Goal: Task Accomplishment & Management: Use online tool/utility

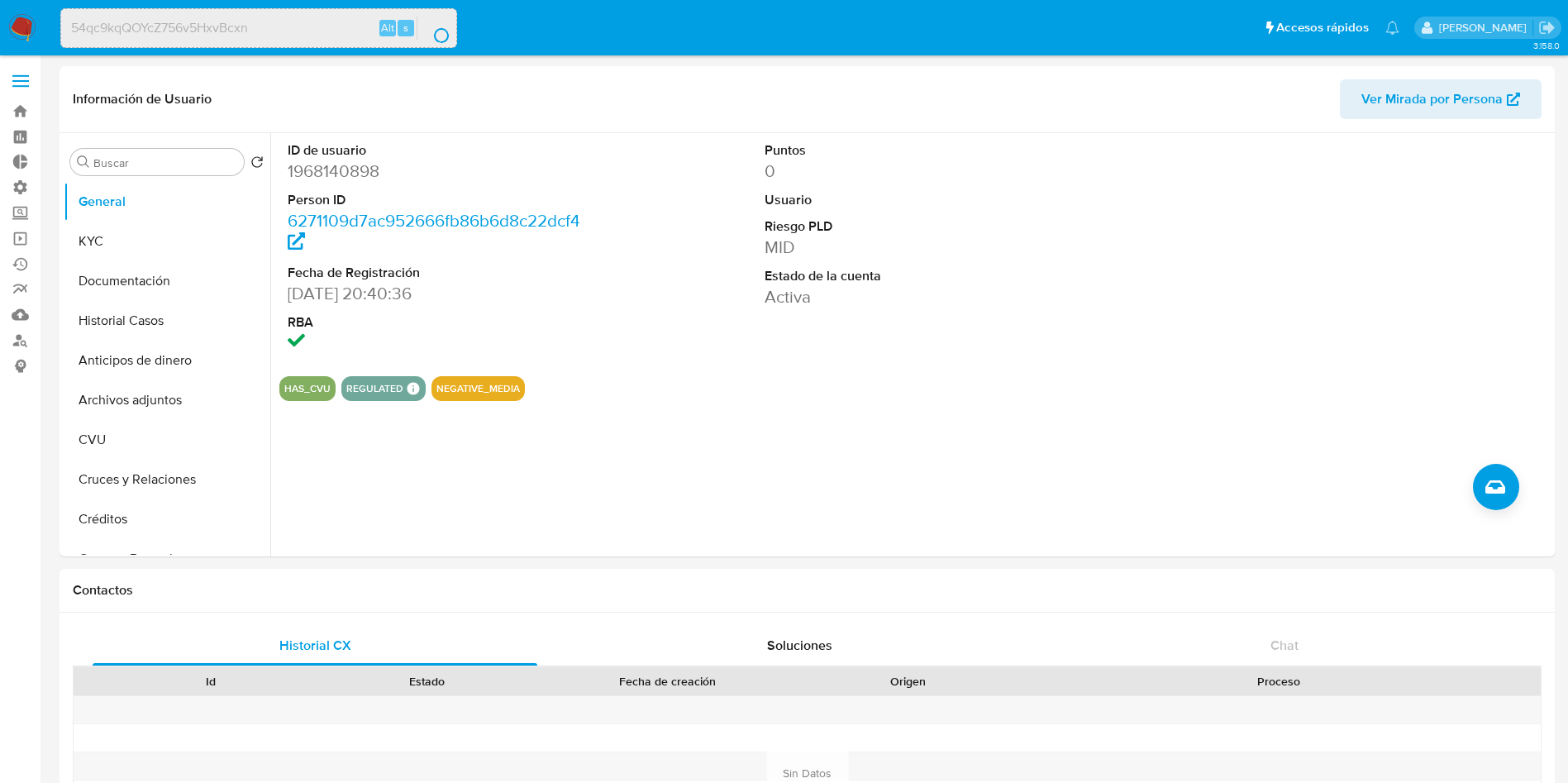
select select "10"
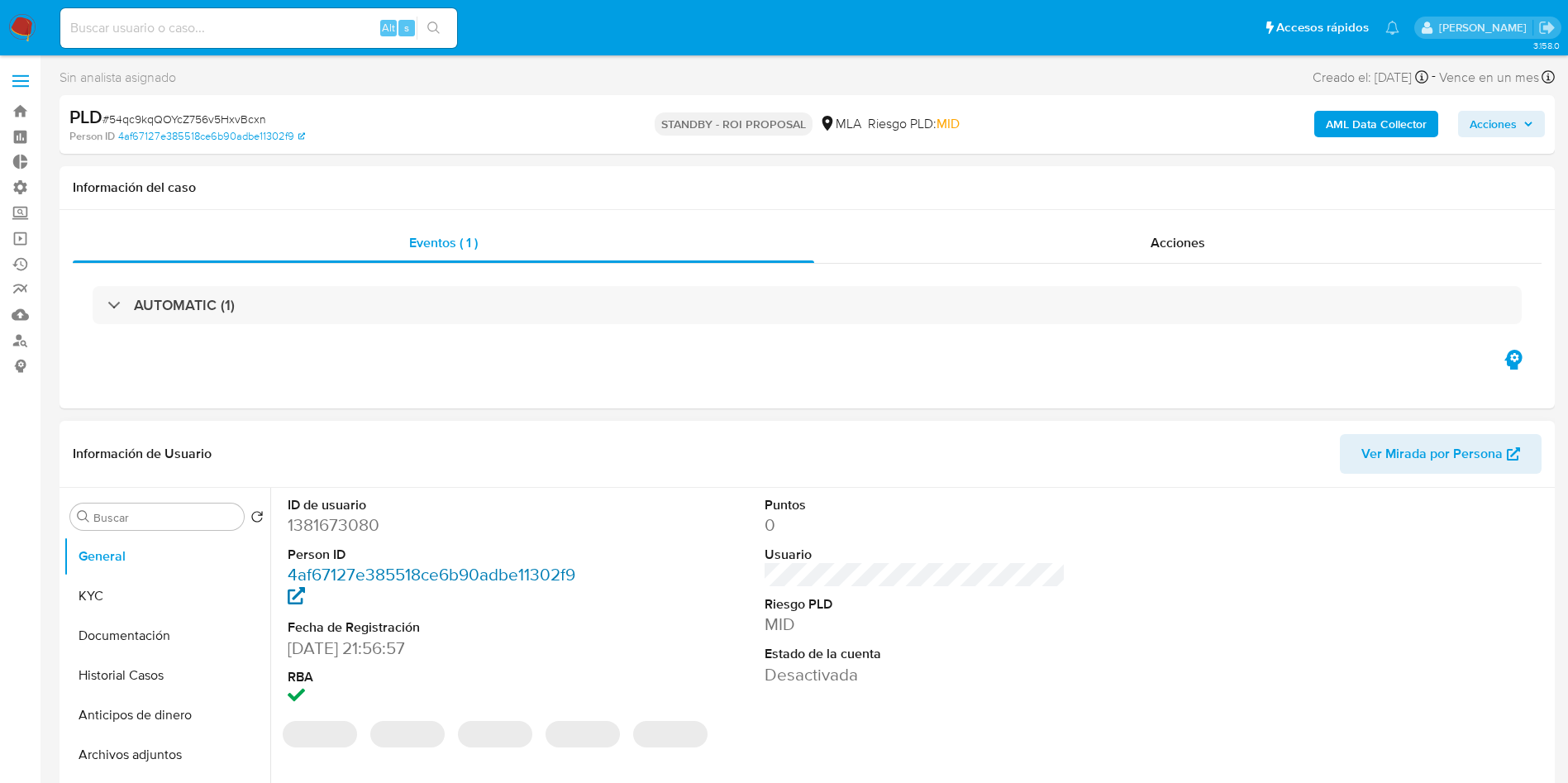
select select "10"
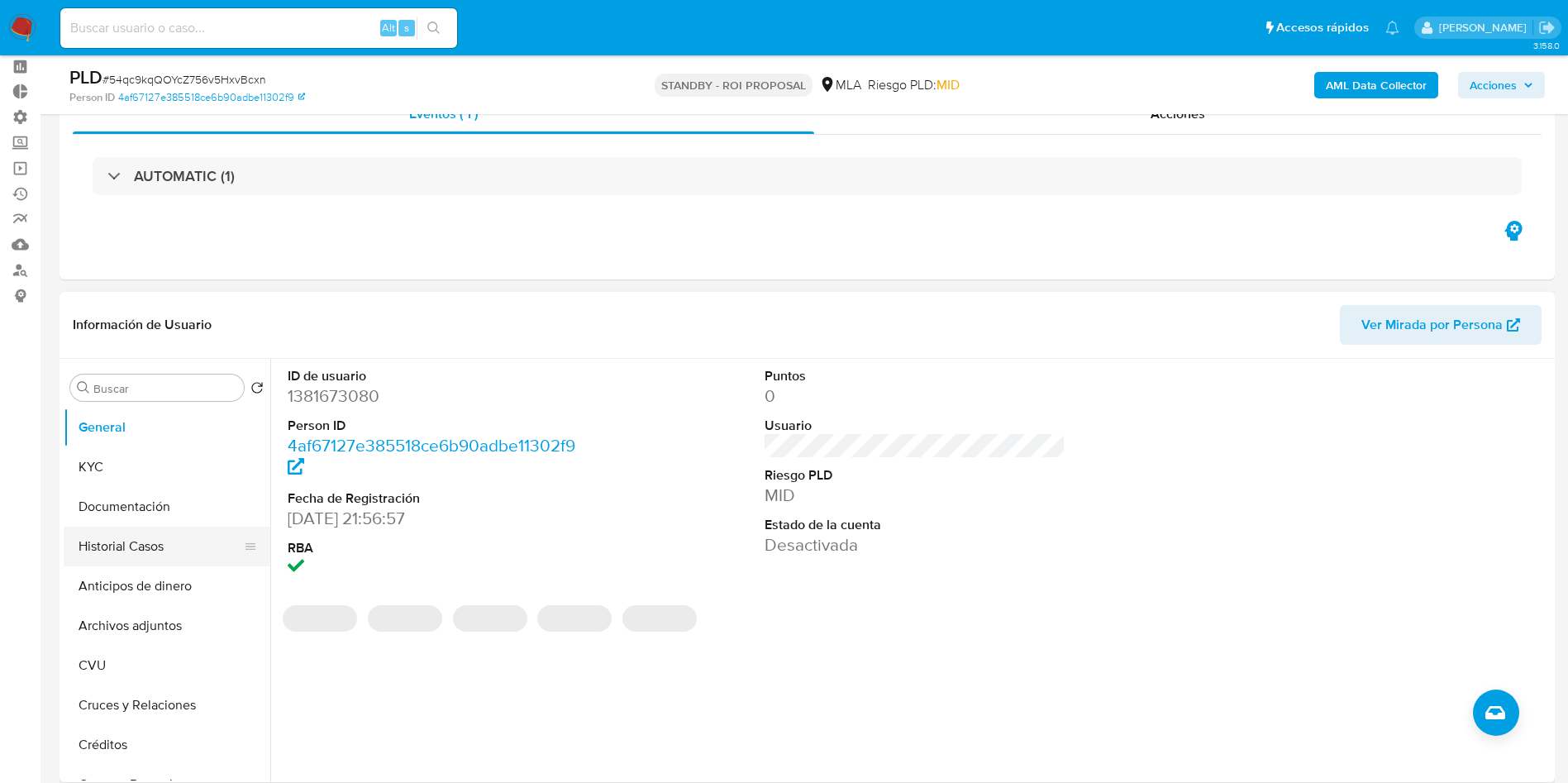
scroll to position [124, 0]
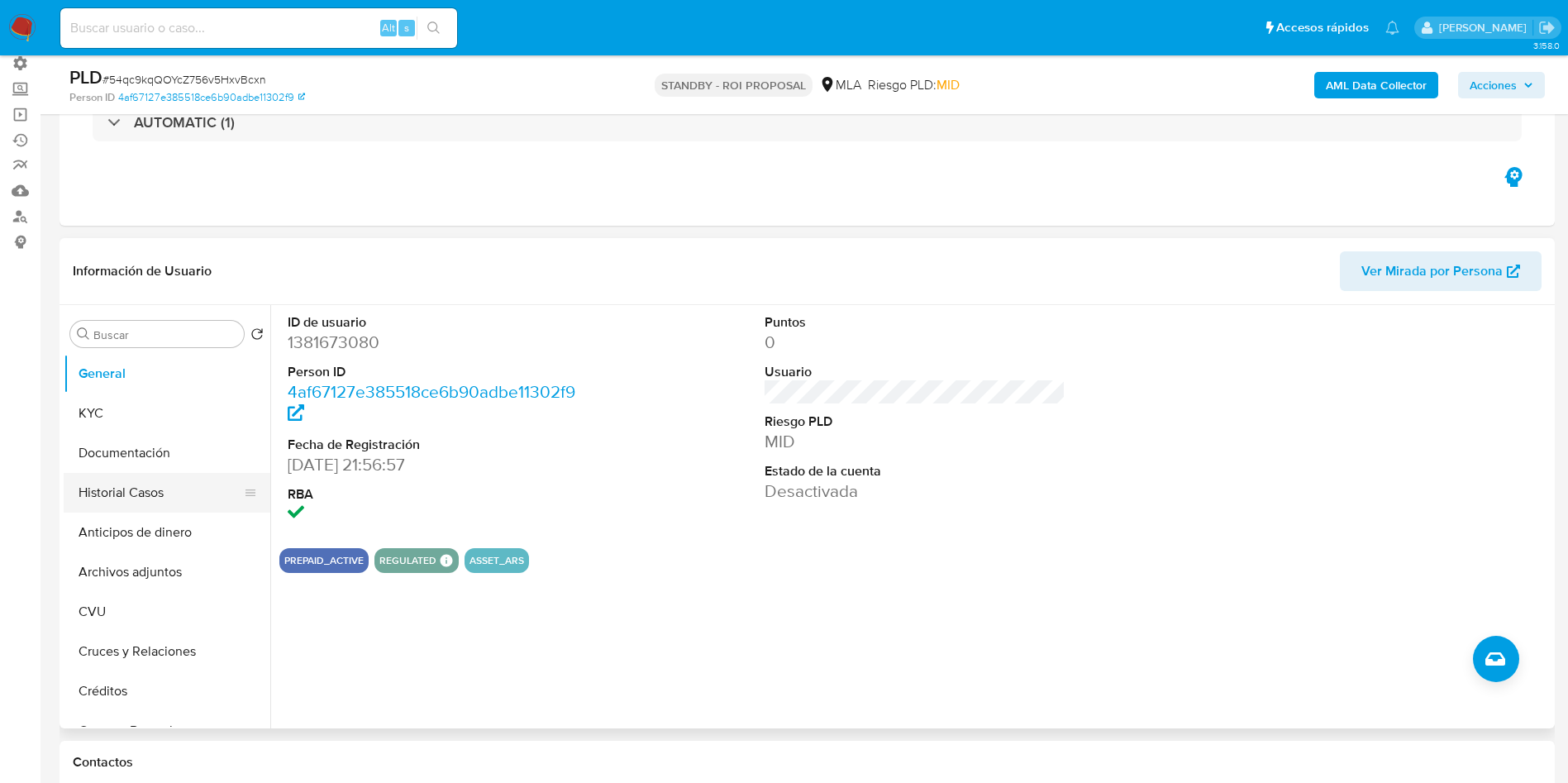
click at [159, 487] on button "Historial Casos" at bounding box center [160, 493] width 194 height 39
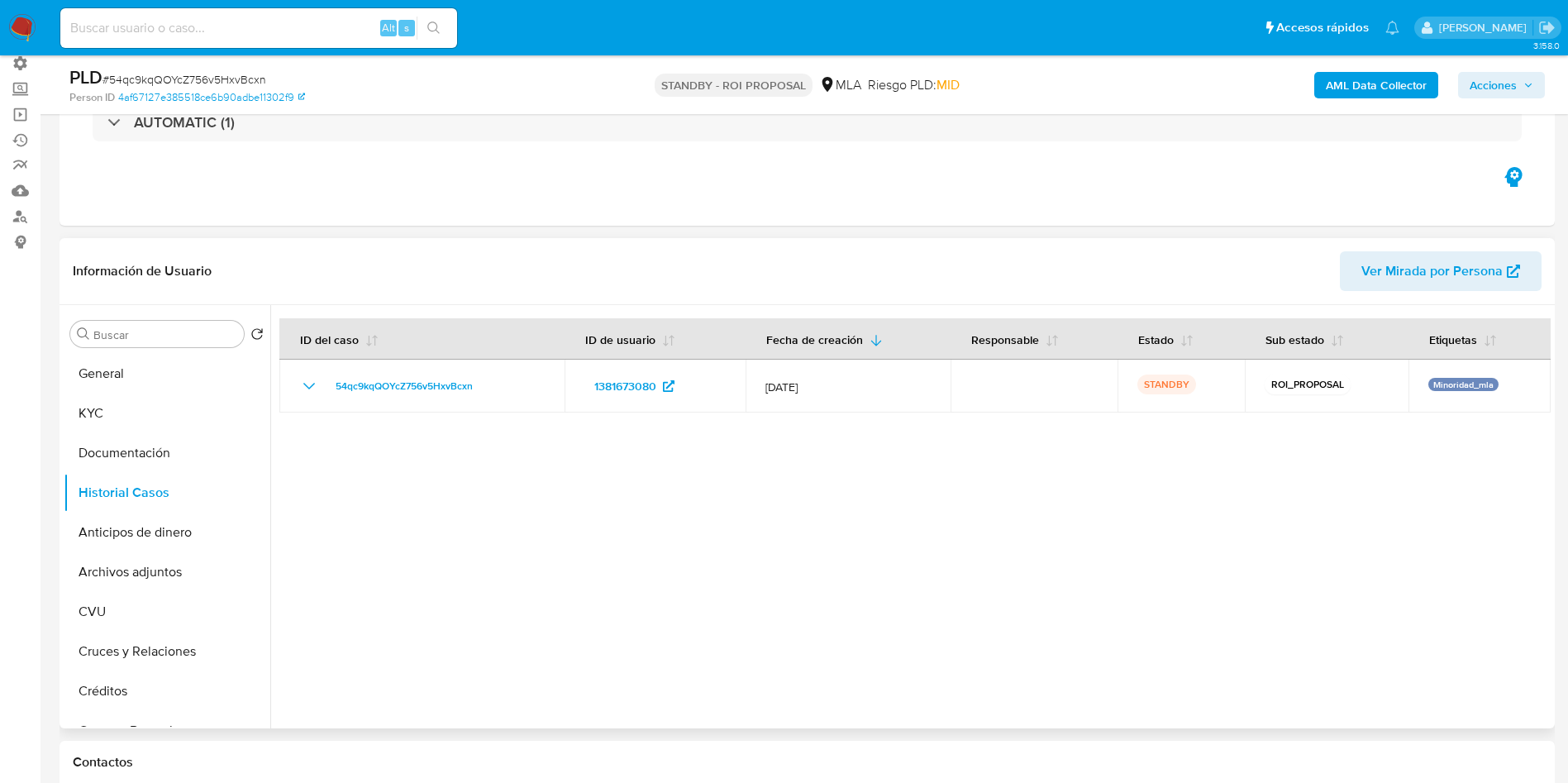
scroll to position [0, 0]
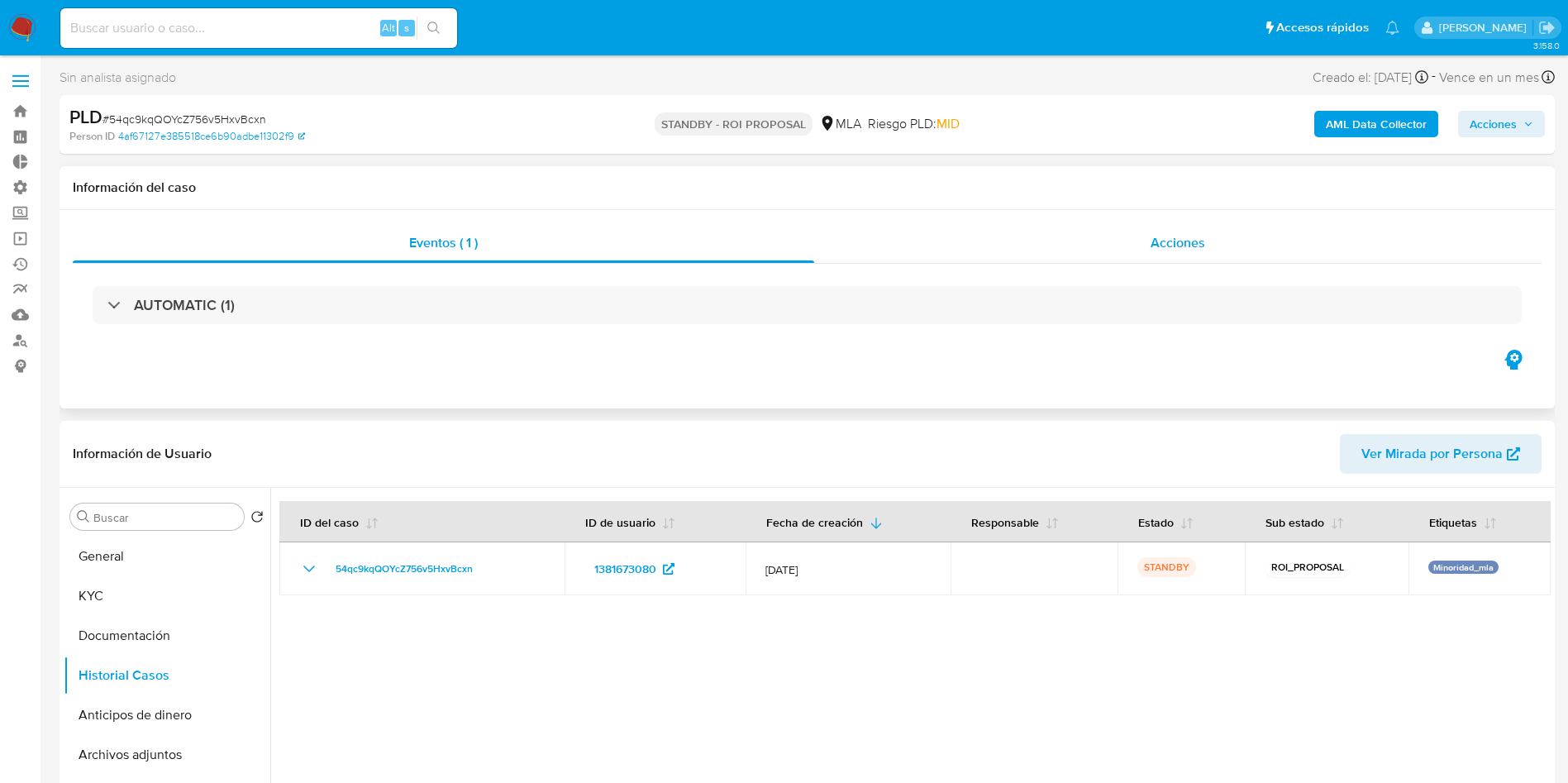
click at [1204, 259] on div "Acciones" at bounding box center [1178, 243] width 727 height 39
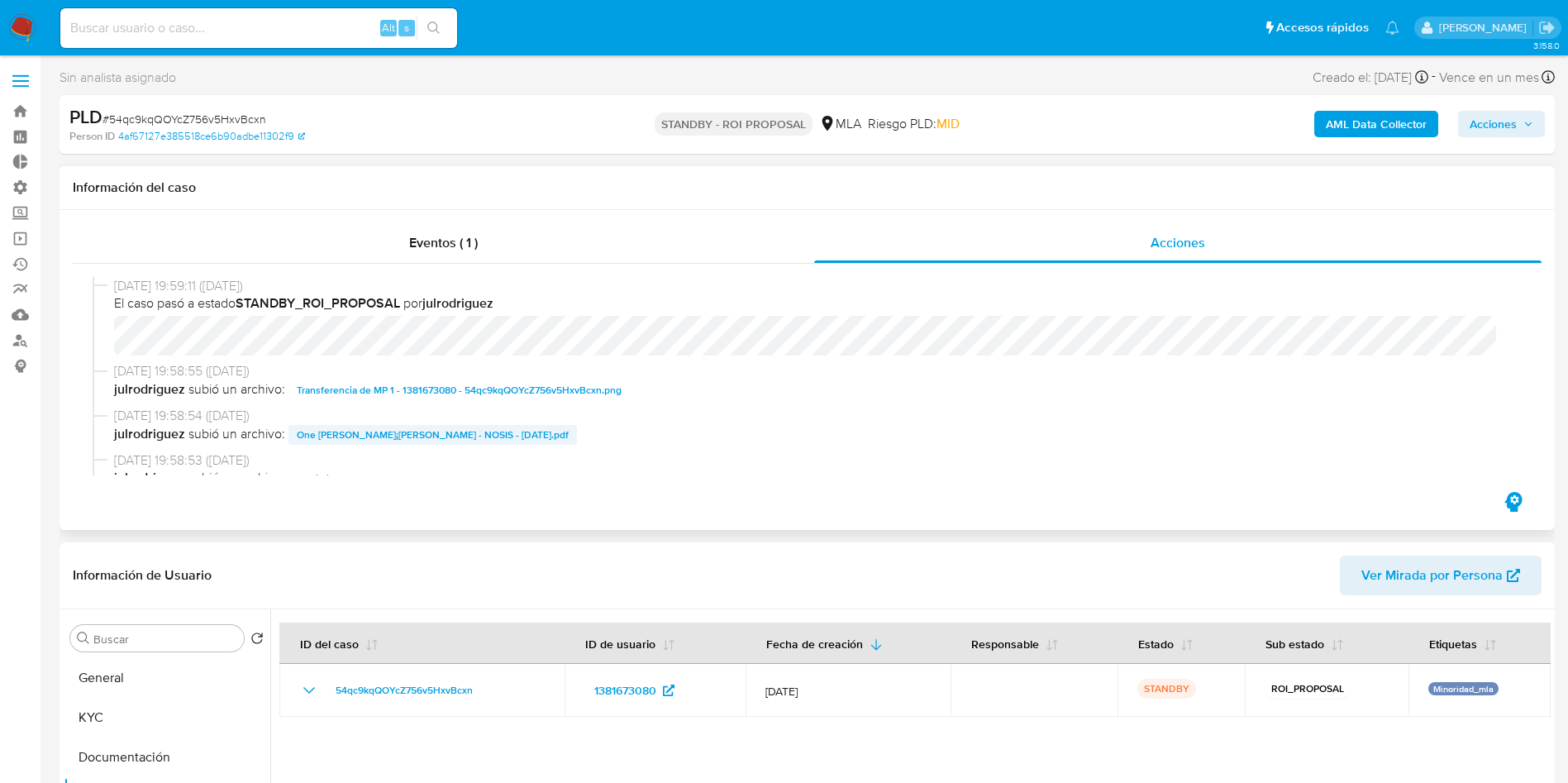
scroll to position [124, 0]
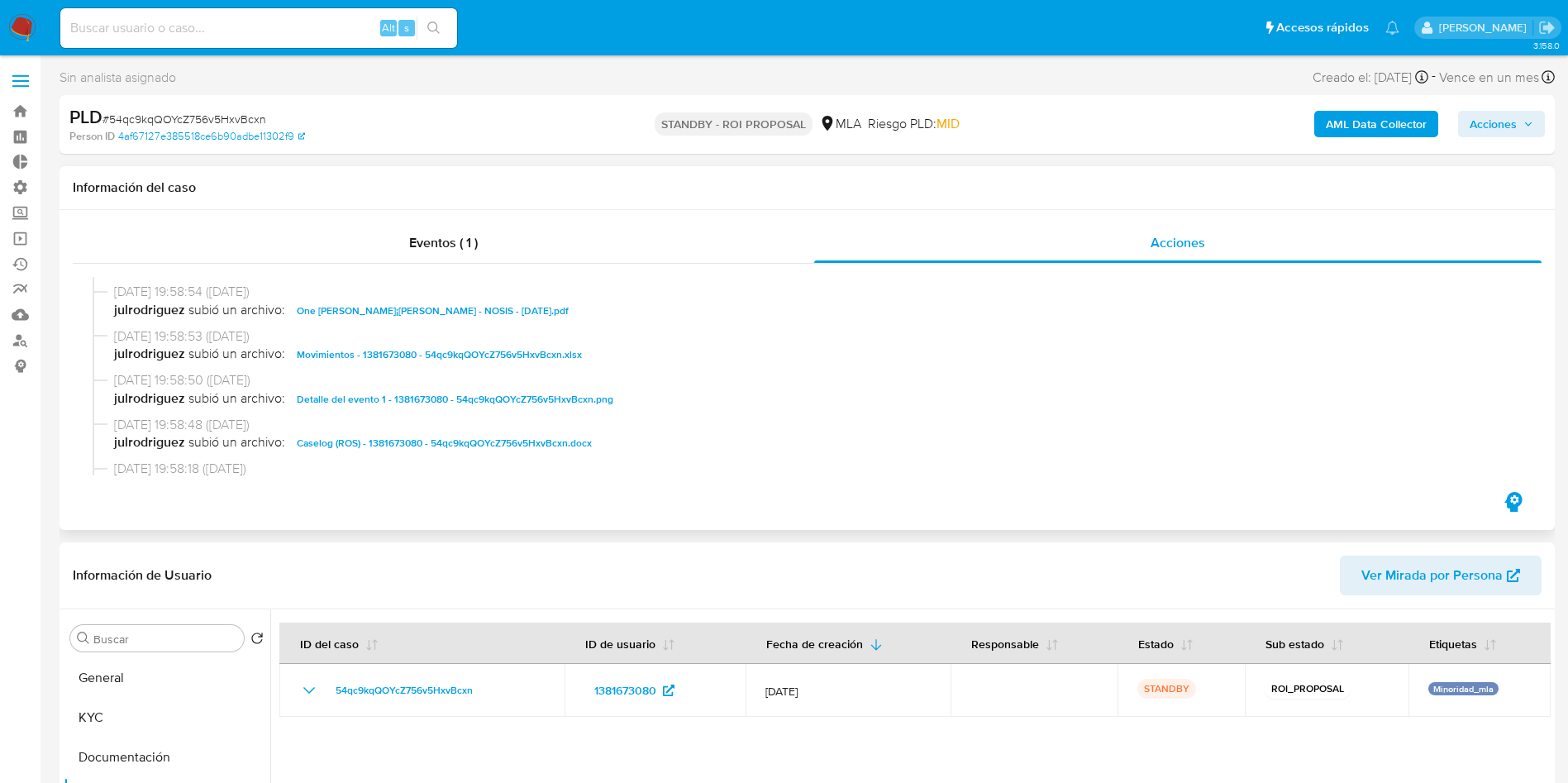
click at [437, 449] on span "Caselog (ROS) - 1381673080 - 54qc9kqQOYcZ756v5HxvBcxn.docx" at bounding box center [444, 443] width 295 height 20
click at [482, 355] on span "Movimientos - 1381673080 - 54qc9kqQOYcZ756v5HxvBcxn.xlsx" at bounding box center [439, 354] width 286 height 20
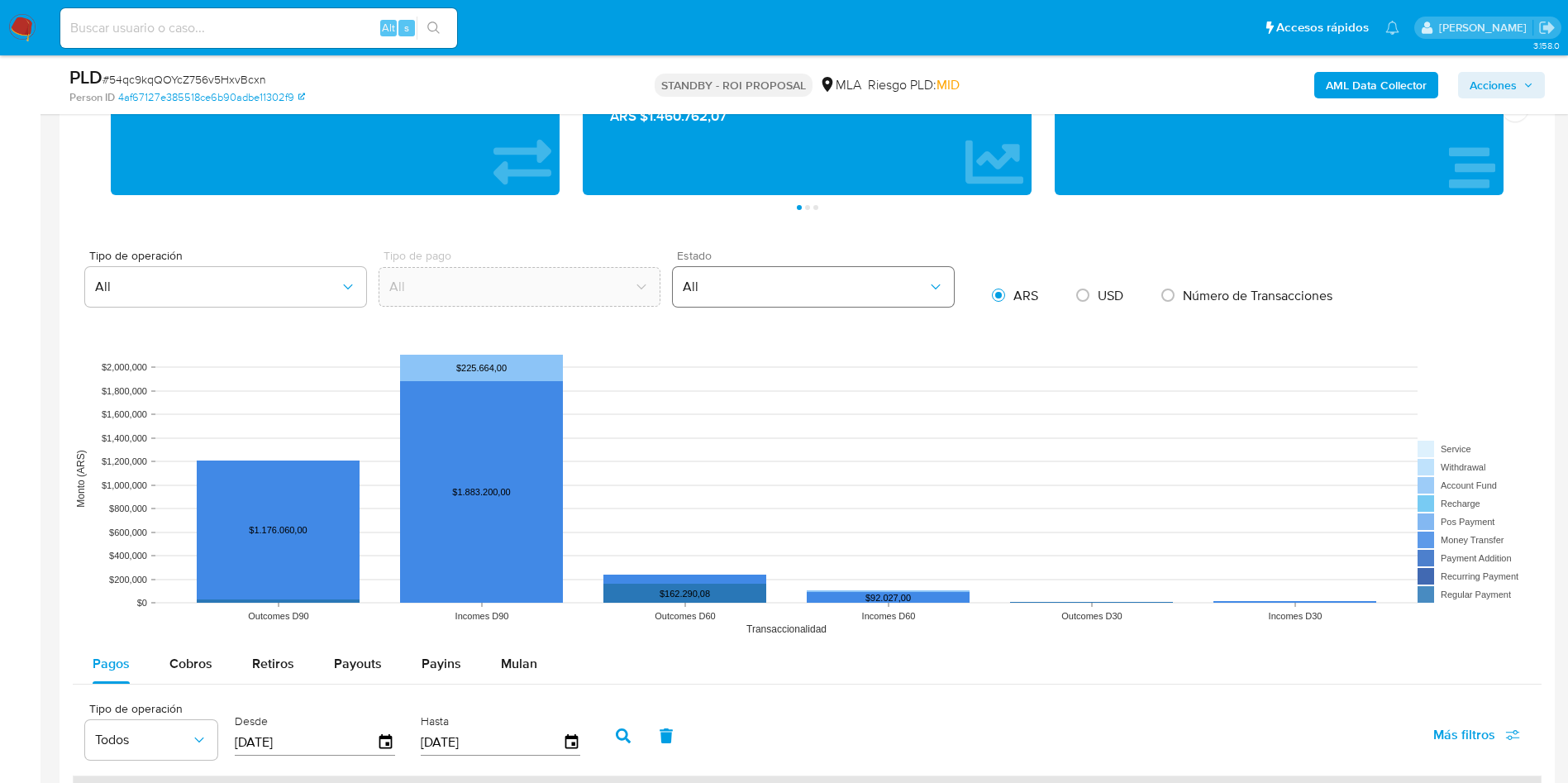
scroll to position [1240, 0]
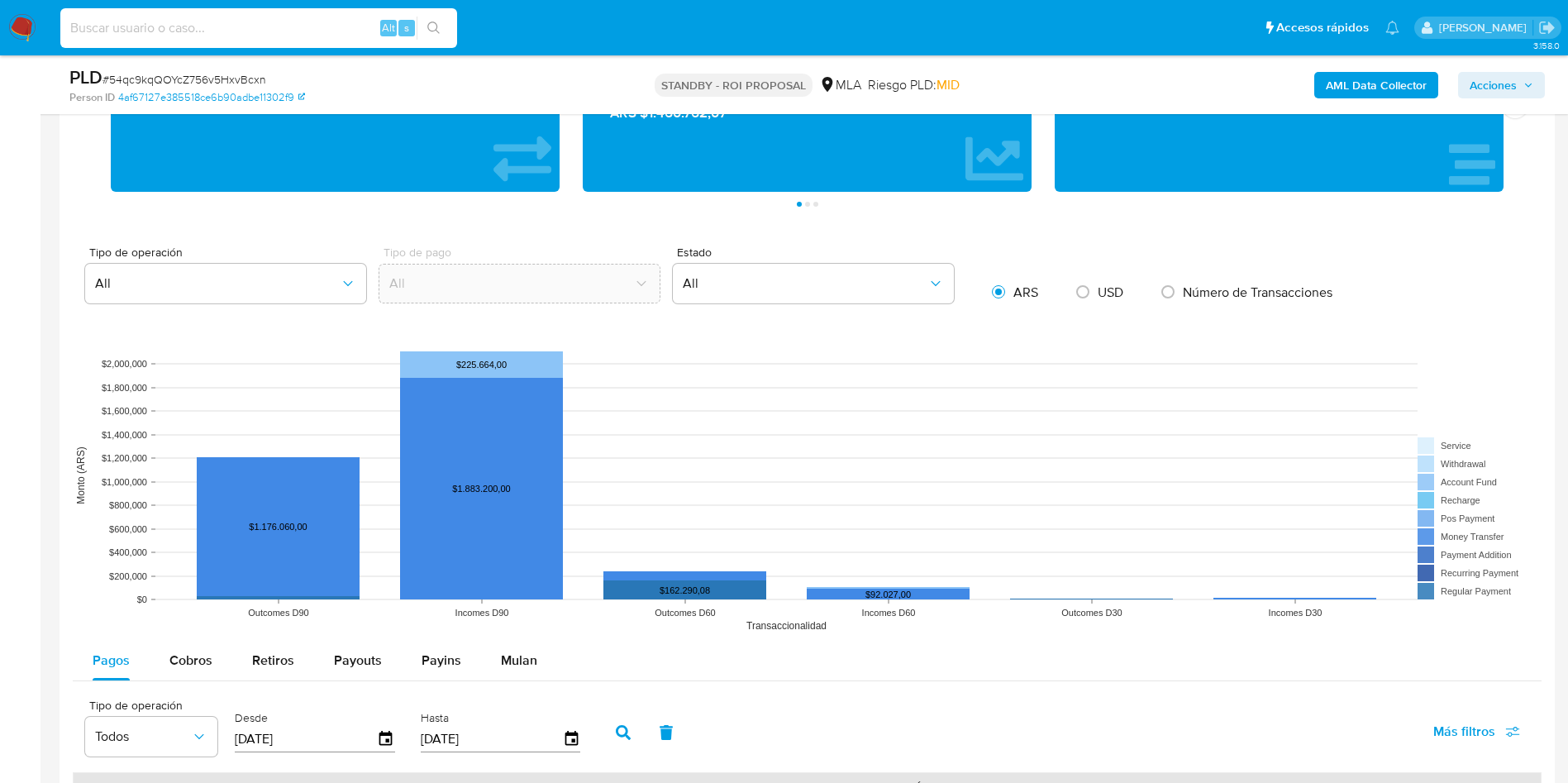
click at [302, 34] on input at bounding box center [258, 28] width 397 height 22
paste input "JNV3oF5qgZCth0RvFE6UpEkN"
type input "JNV3oF5qgZCth0RvFE6UpEkN"
click at [441, 24] on button "search-icon" at bounding box center [433, 28] width 34 height 23
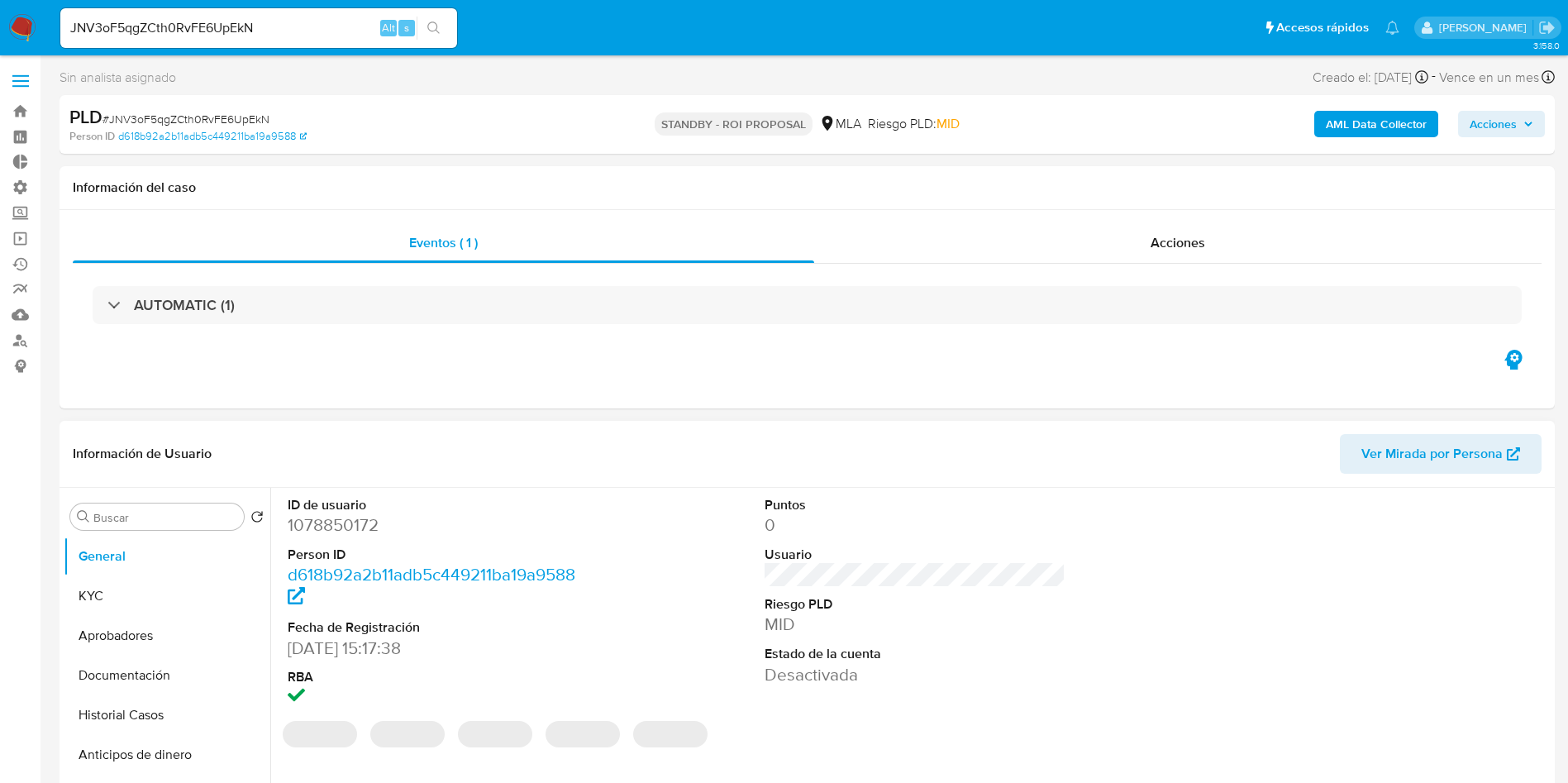
select select "10"
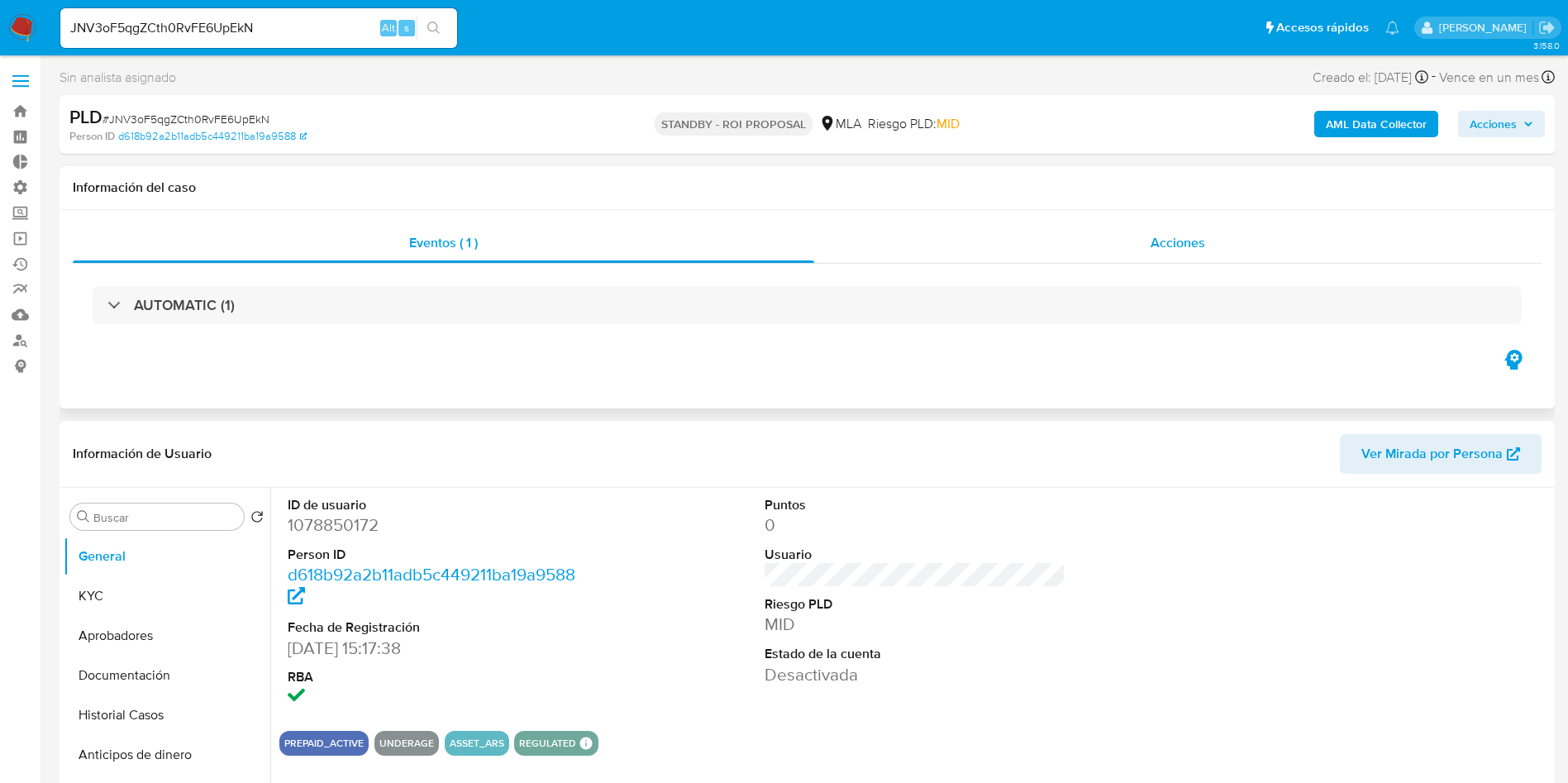
click at [1141, 237] on div "Acciones" at bounding box center [1178, 243] width 727 height 39
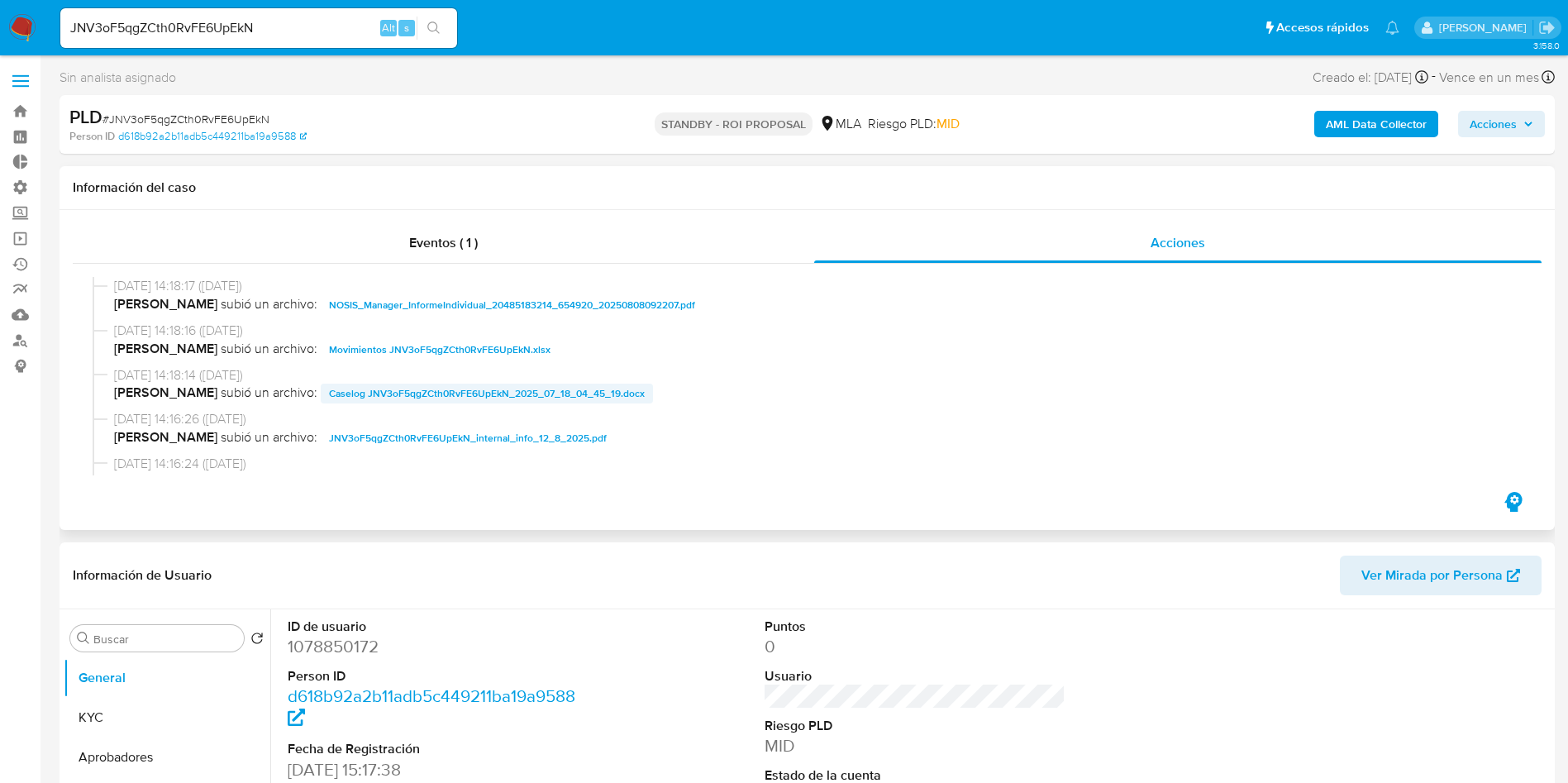
scroll to position [124, 0]
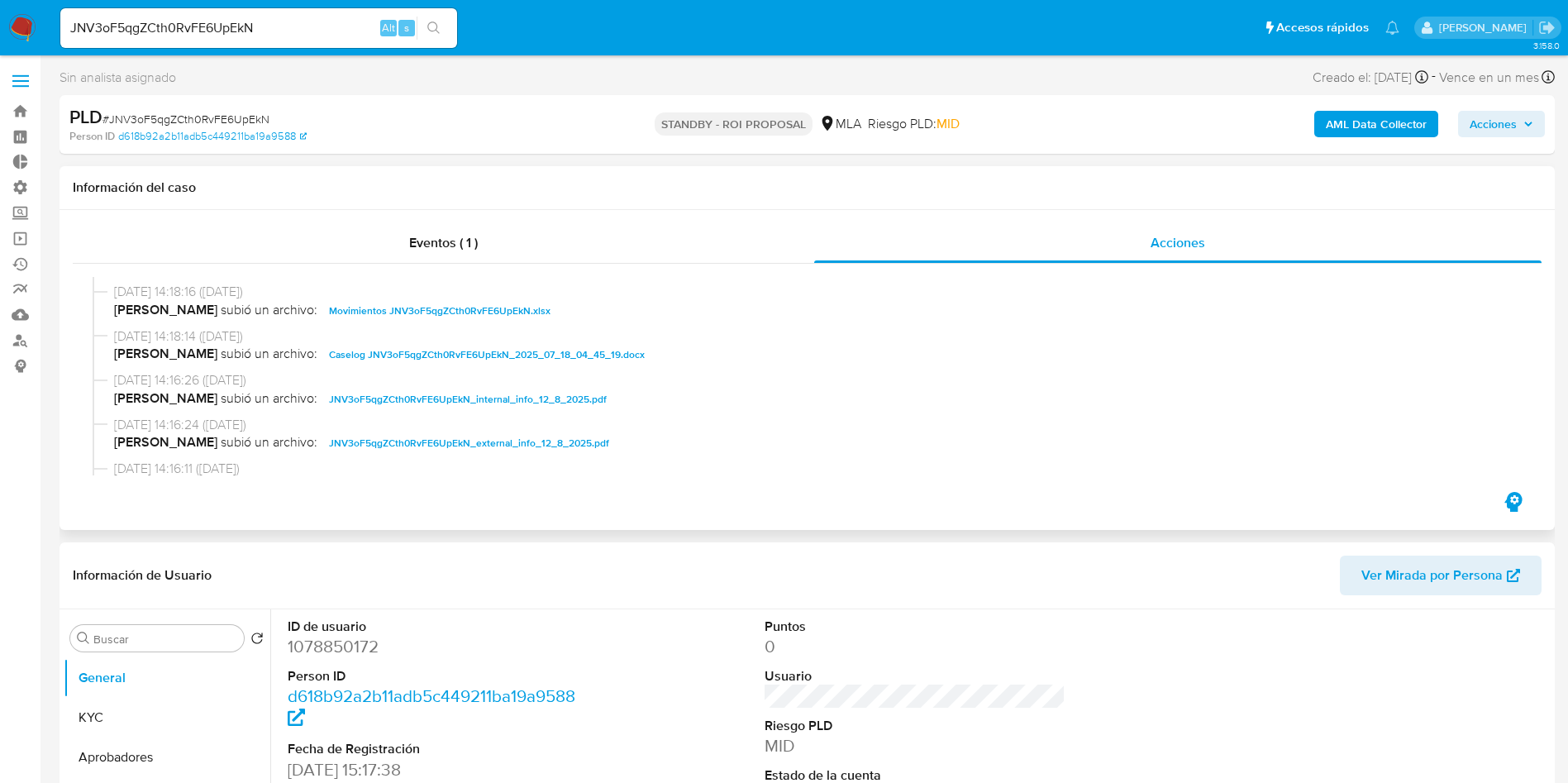
click at [357, 354] on span "Caselog JNV3oF5qgZCth0RvFE6UpEkN_2025_07_18_04_45_19.docx" at bounding box center [486, 354] width 315 height 20
click at [429, 318] on span "Movimientos JNV3oF5qgZCth0RvFE6UpEkN.xlsx" at bounding box center [439, 310] width 222 height 20
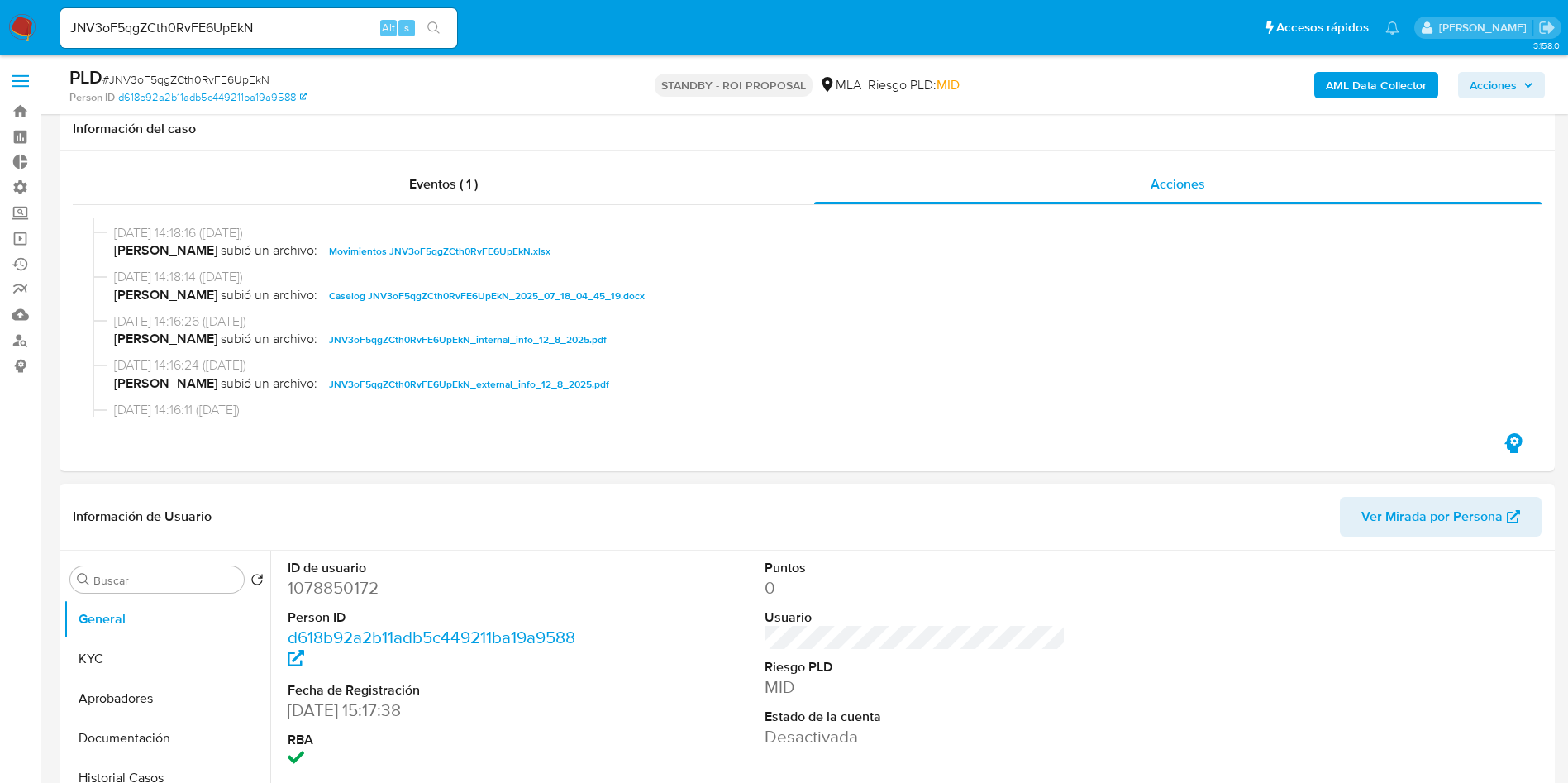
scroll to position [372, 0]
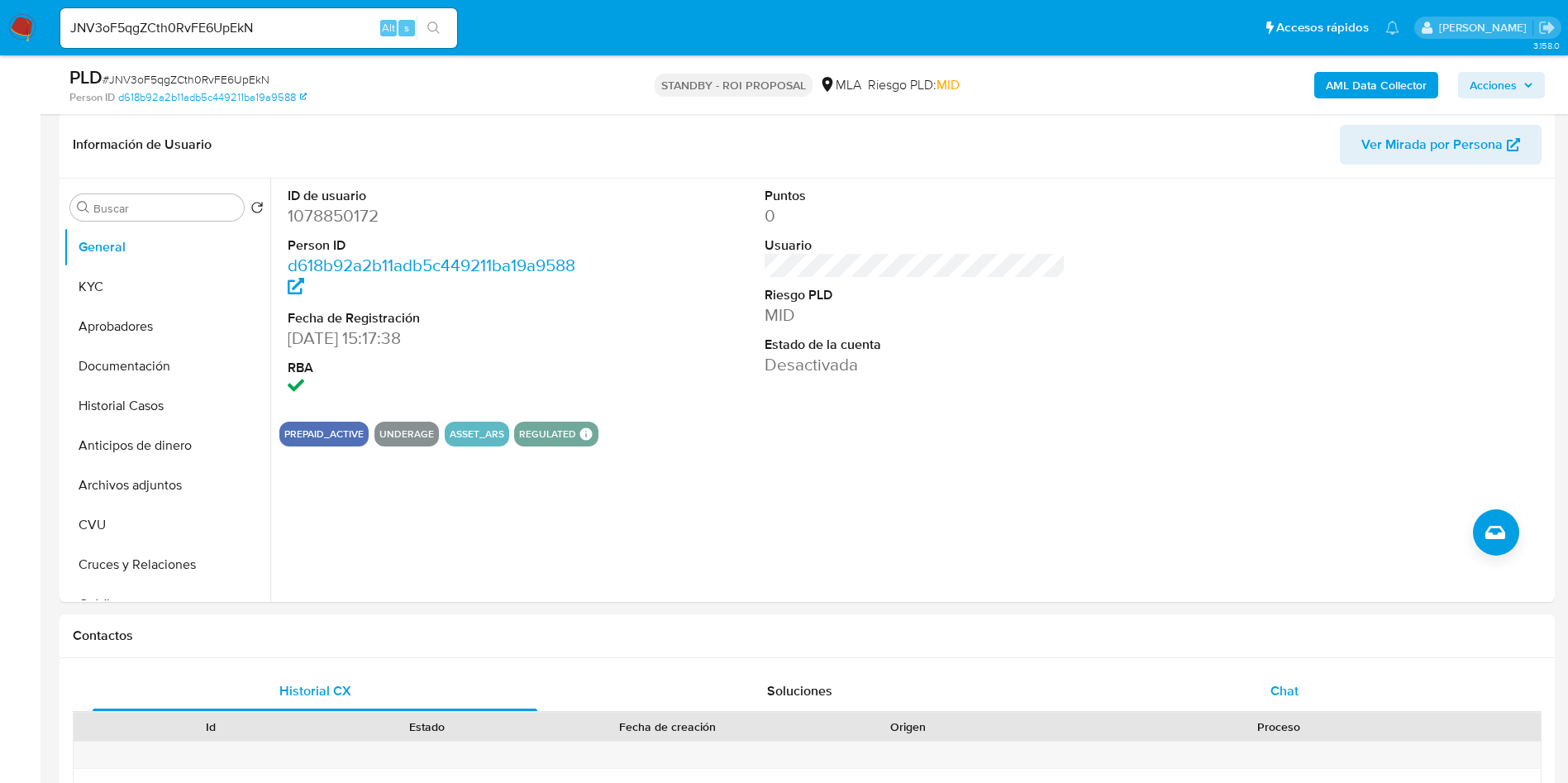
click at [1289, 695] on span "Chat" at bounding box center [1284, 691] width 28 height 19
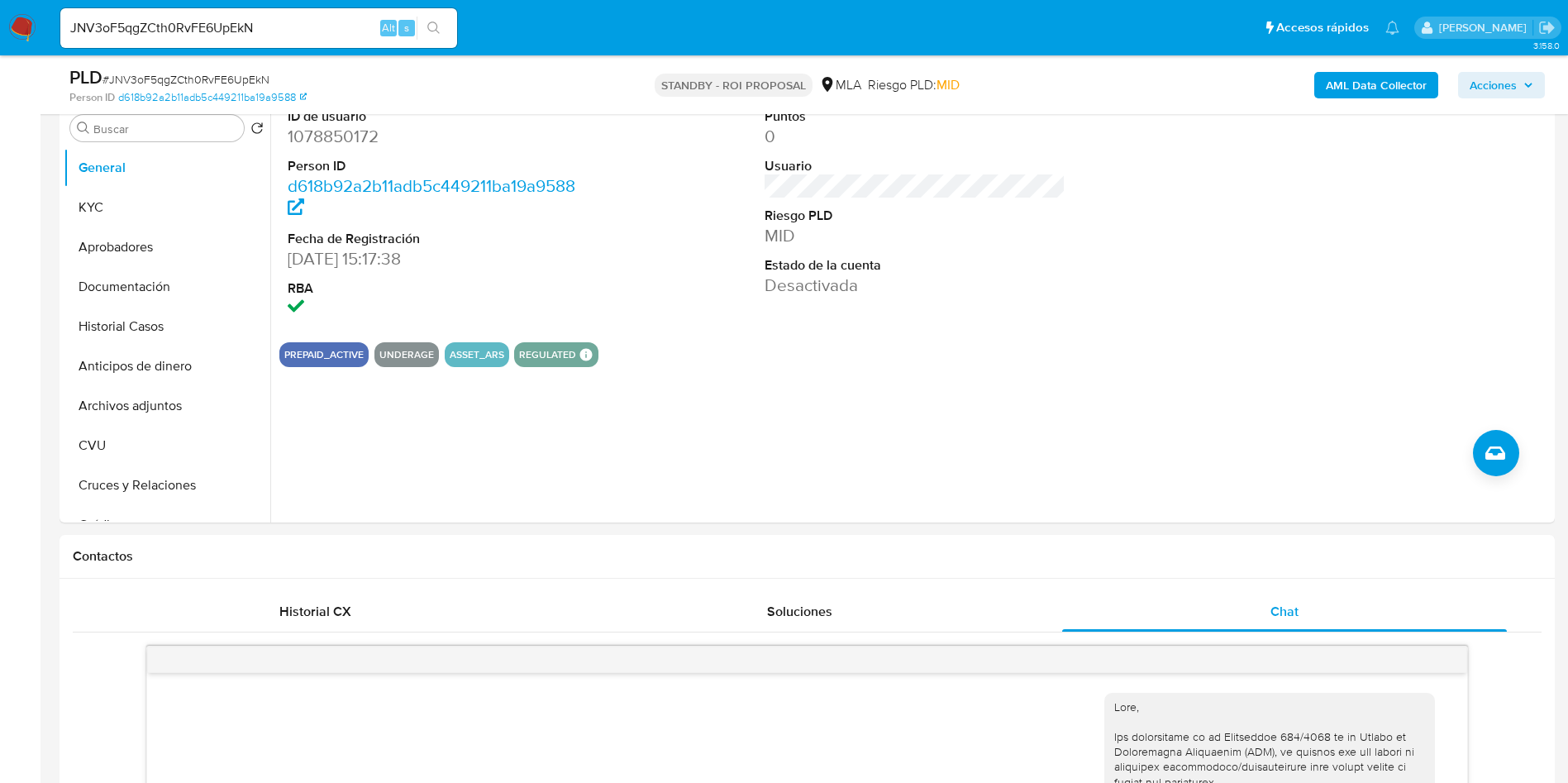
scroll to position [124, 0]
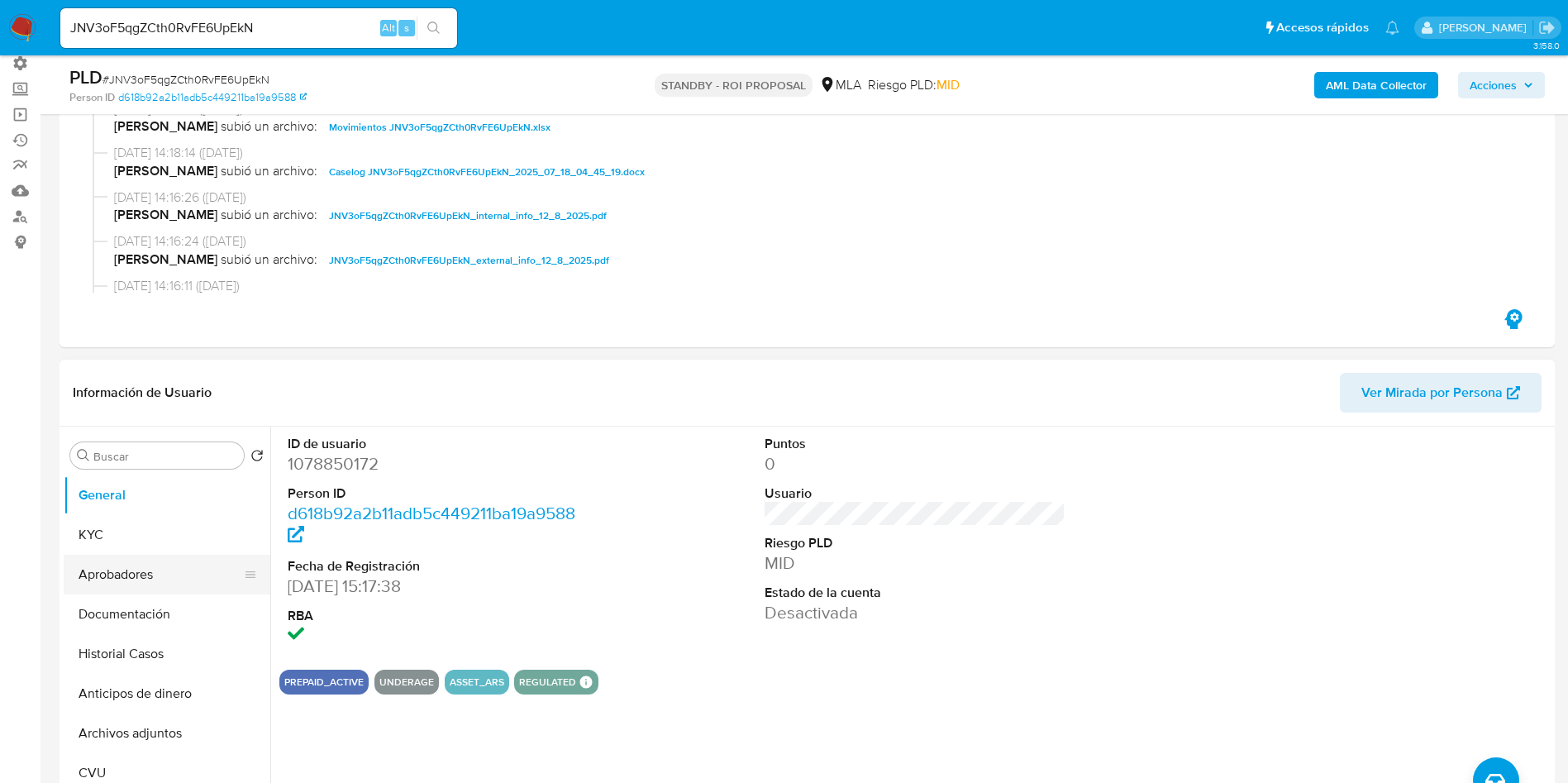
click at [116, 574] on button "Aprobadores" at bounding box center [160, 574] width 194 height 39
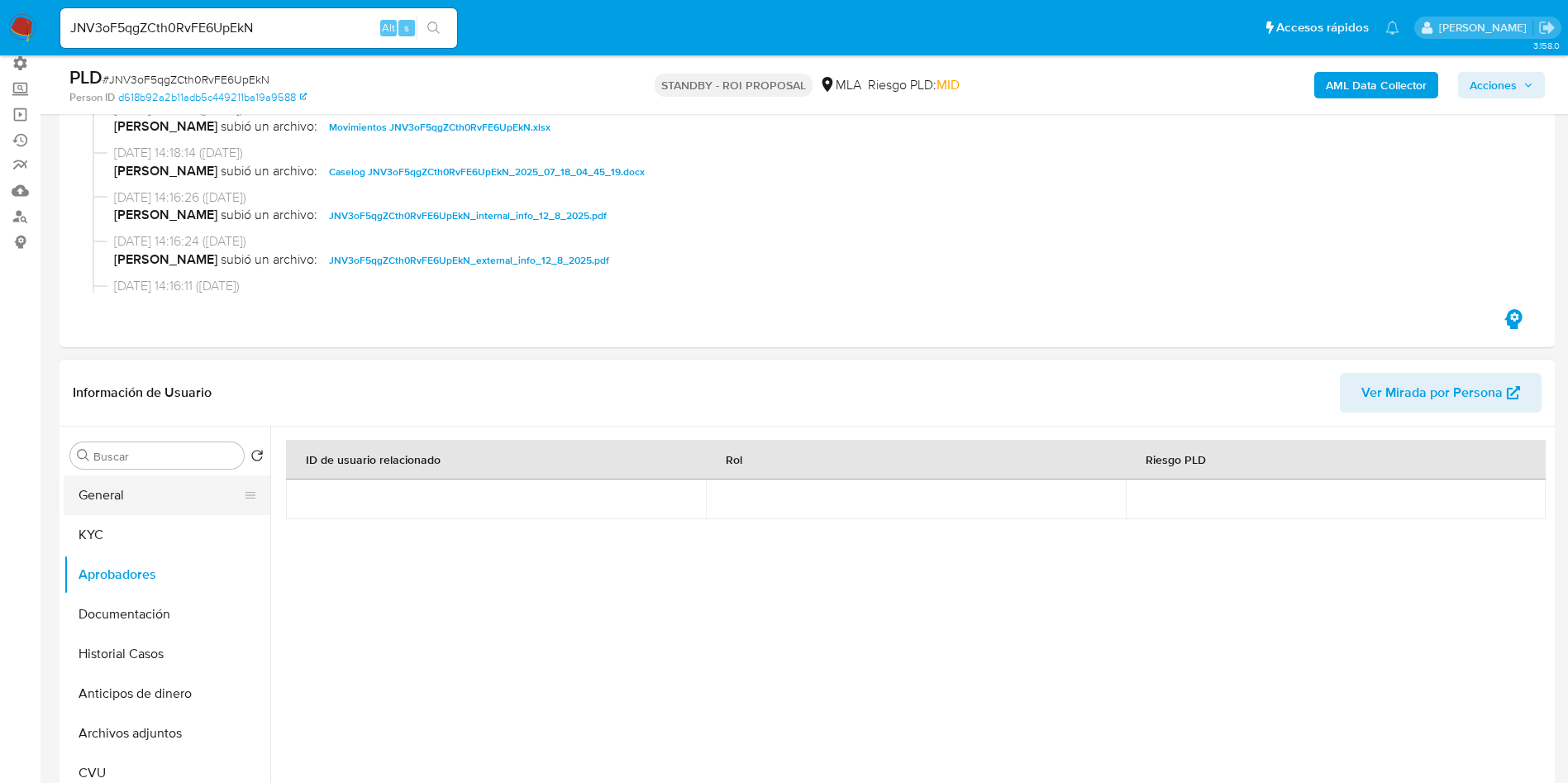
click at [136, 498] on button "General" at bounding box center [160, 495] width 194 height 39
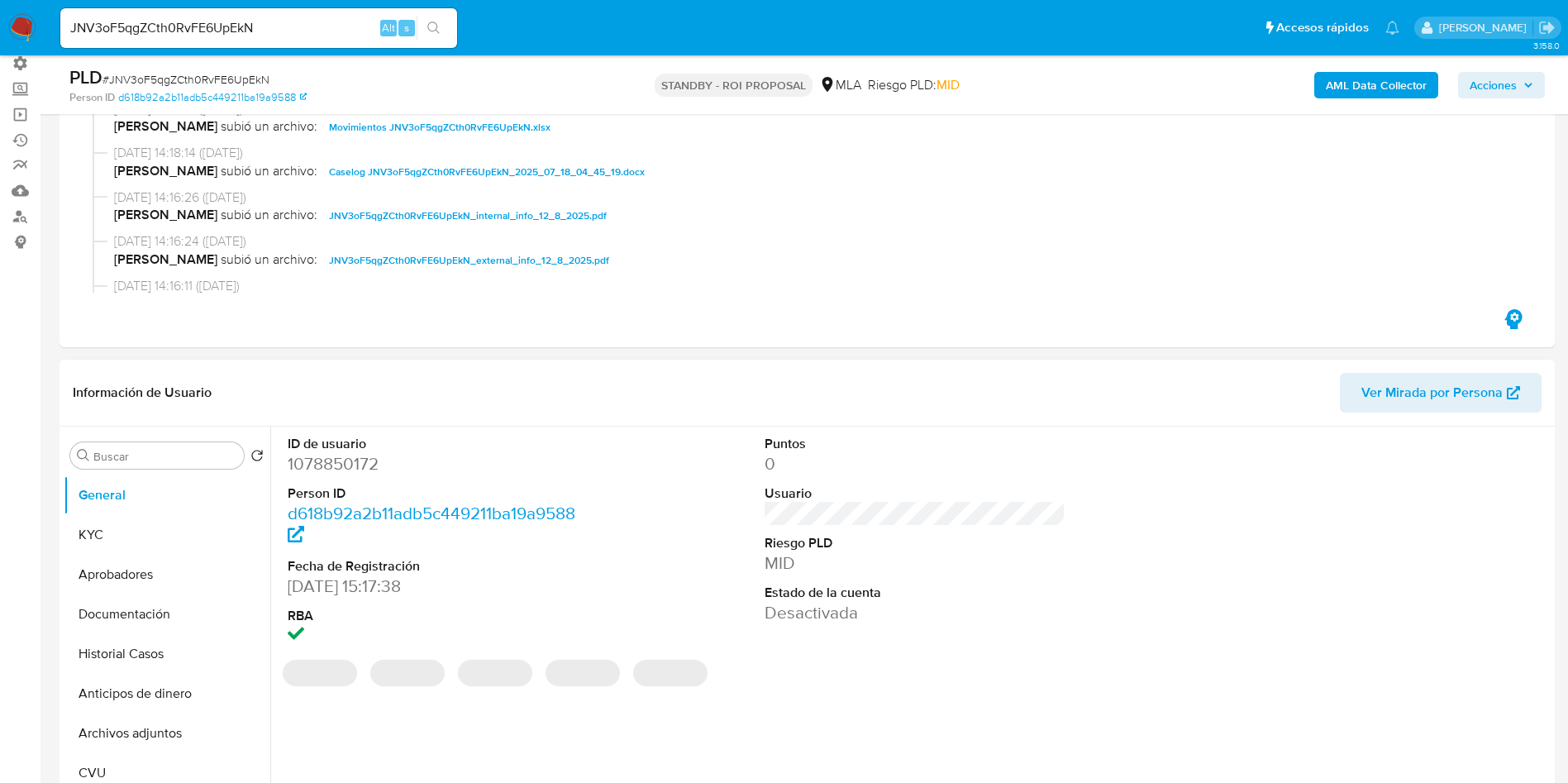
click at [327, 469] on dd "1078850172" at bounding box center [438, 464] width 301 height 23
copy dd "1078850172"
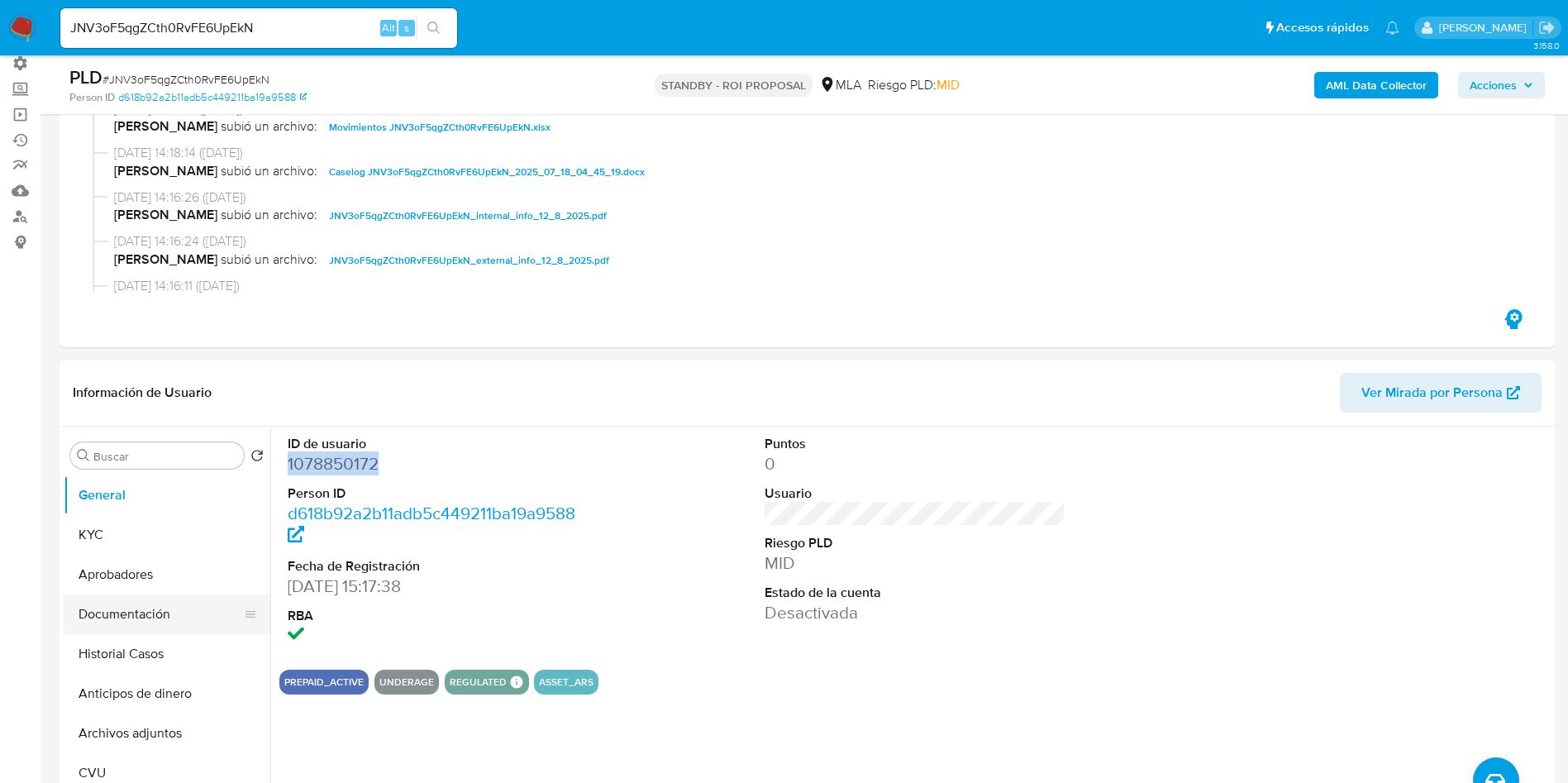
click at [142, 604] on button "Documentación" at bounding box center [160, 614] width 194 height 39
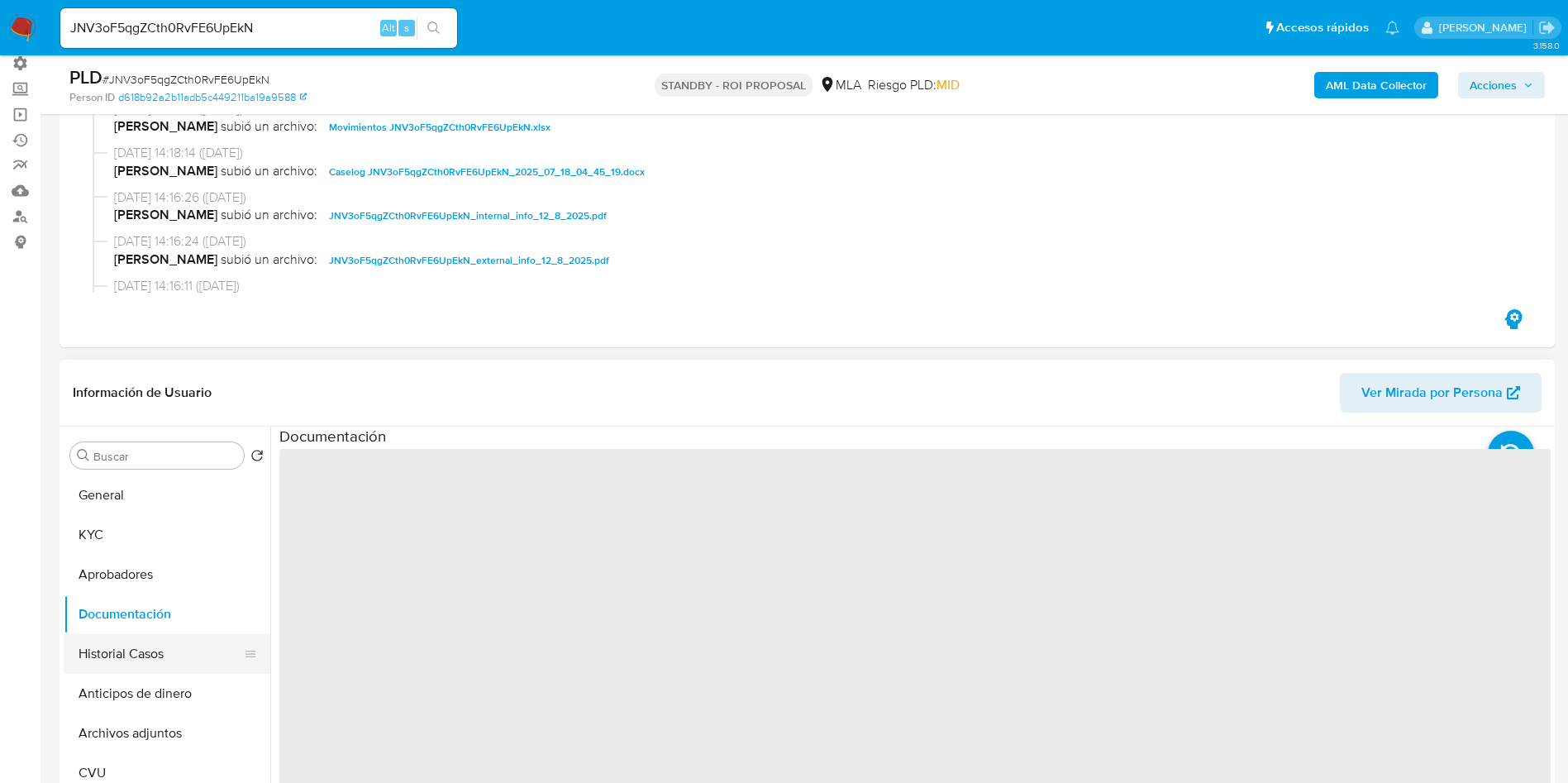
click at [147, 653] on button "Historial Casos" at bounding box center [160, 654] width 194 height 39
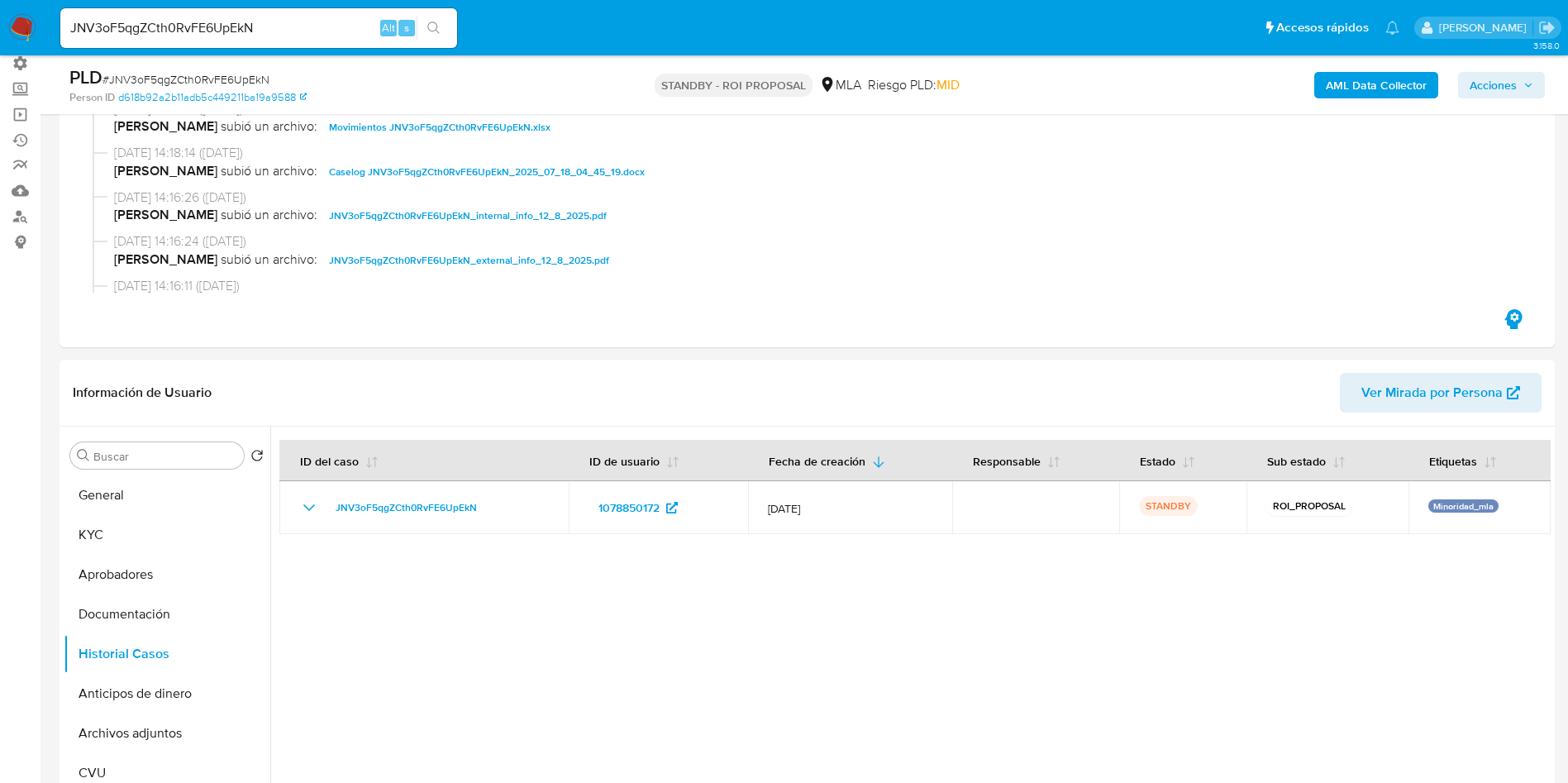
click at [23, 24] on img at bounding box center [22, 28] width 28 height 28
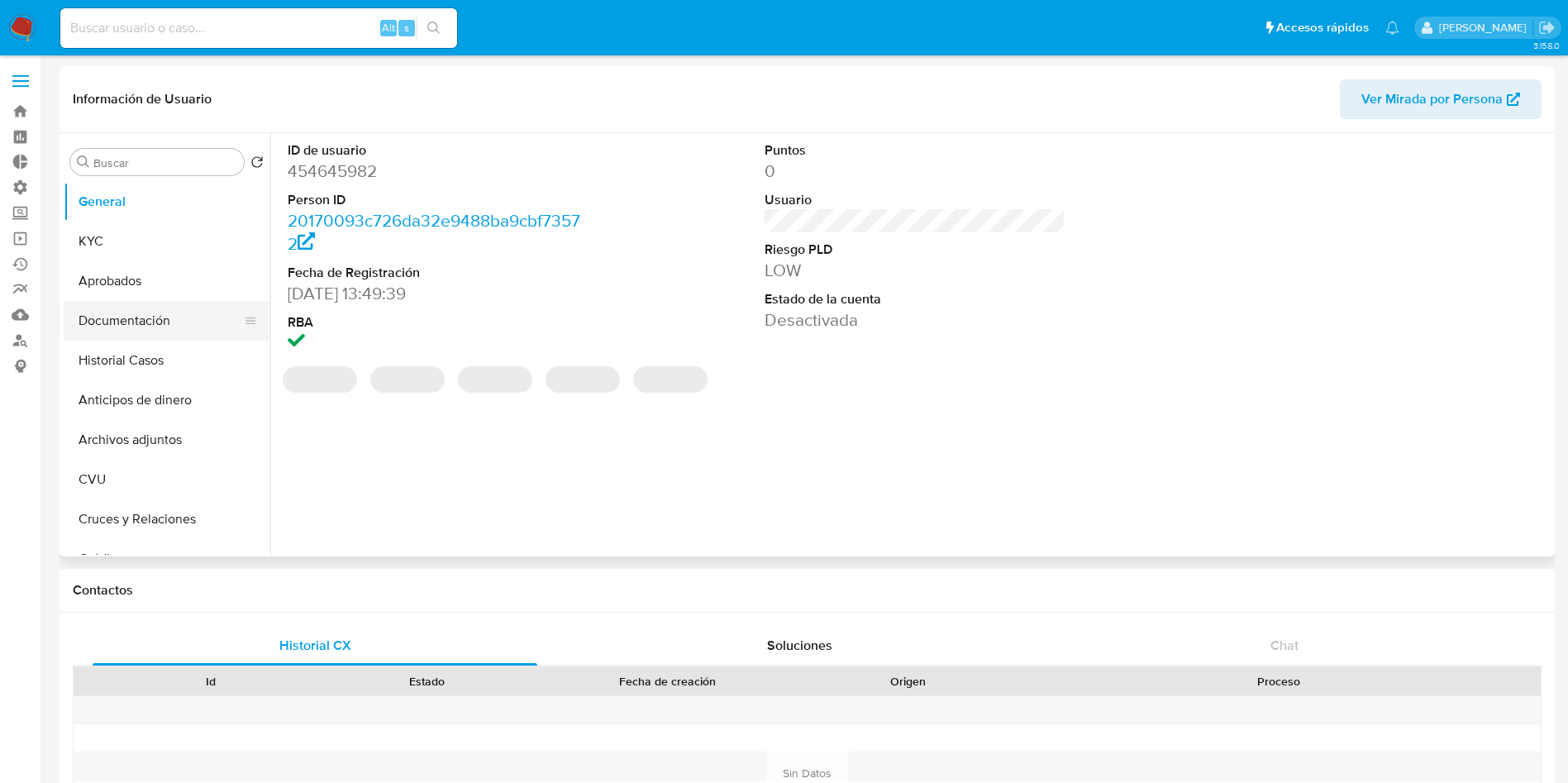
select select "10"
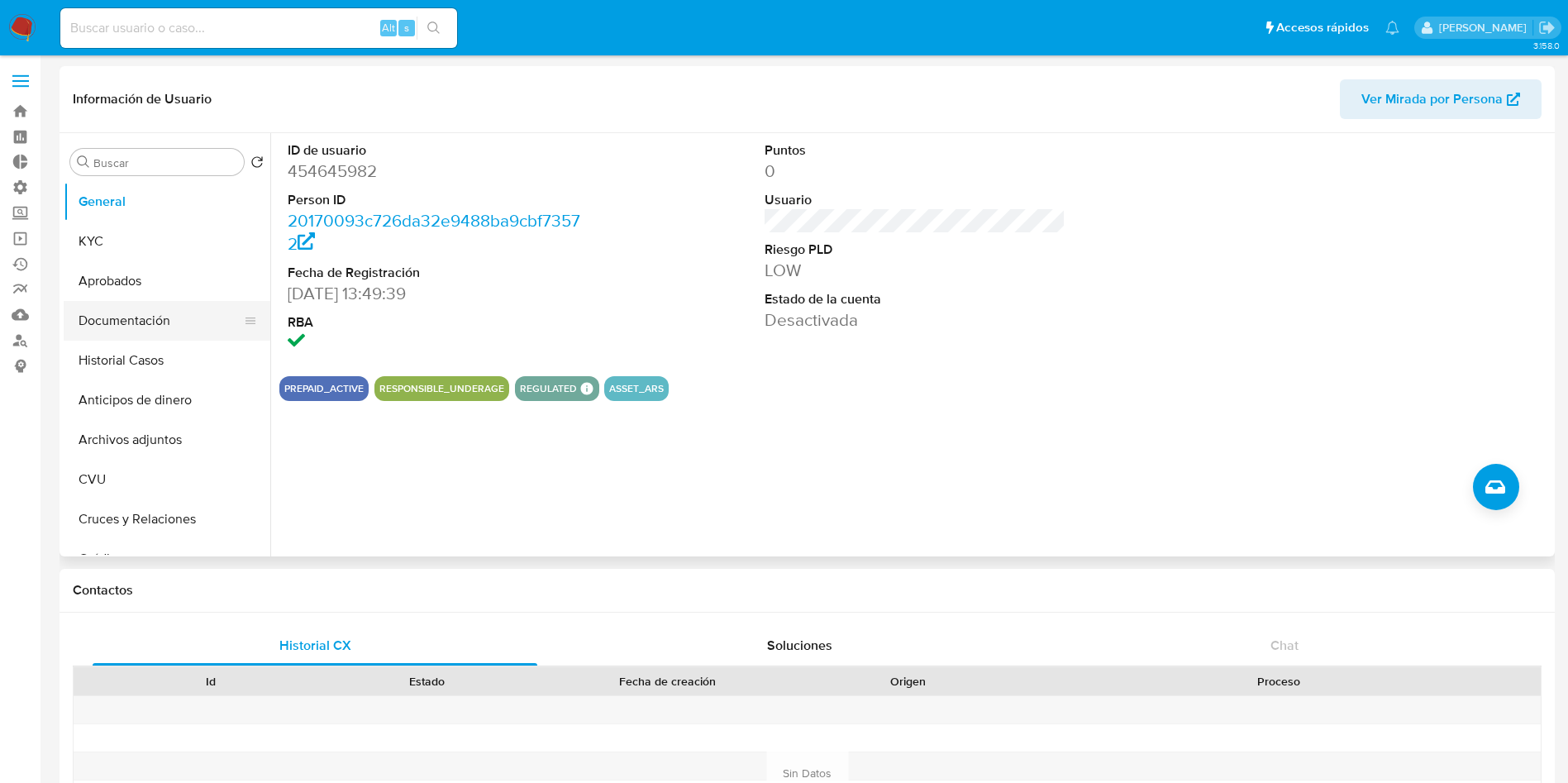
click at [125, 312] on button "Documentación" at bounding box center [160, 320] width 194 height 39
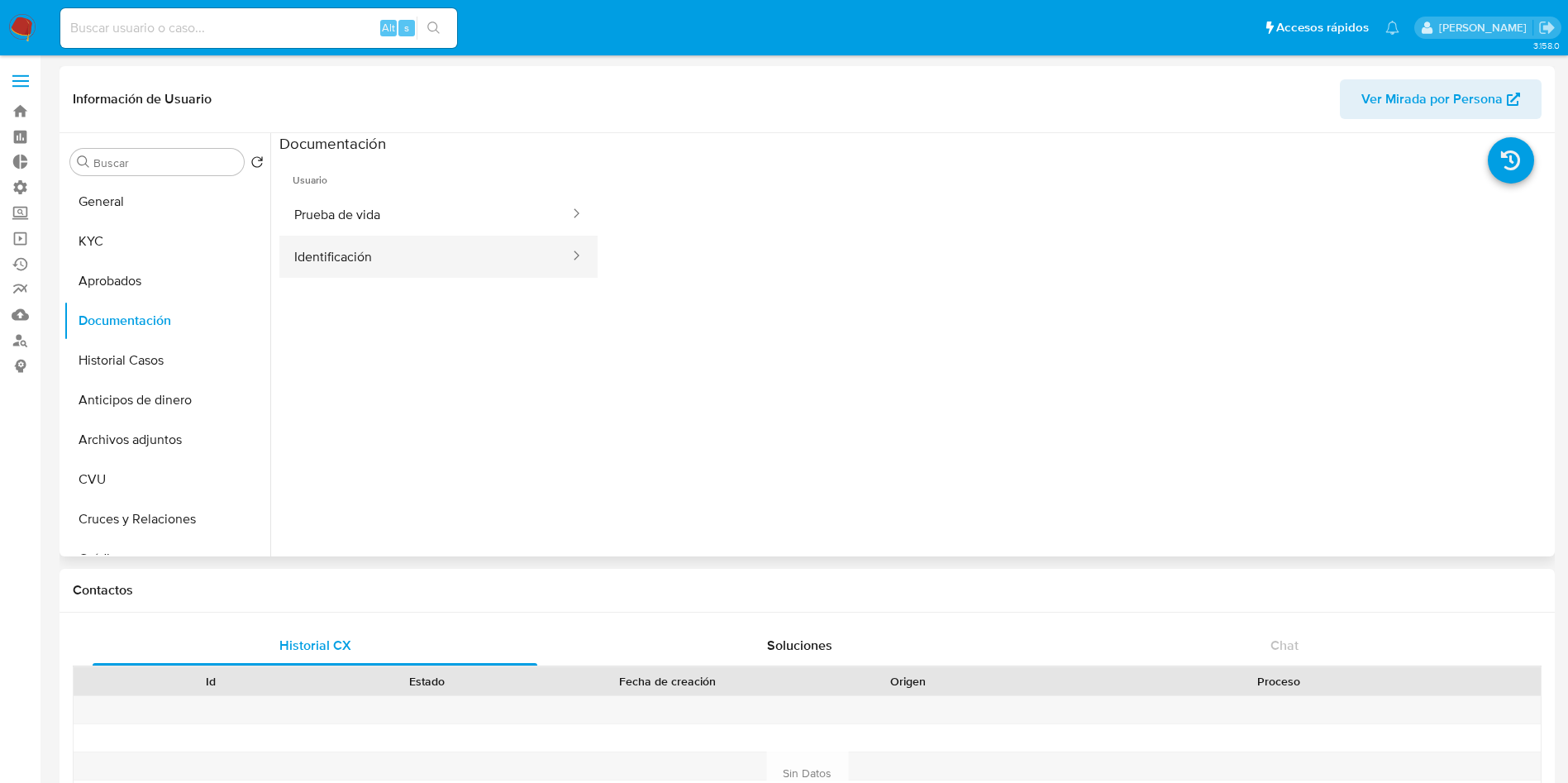
click at [316, 246] on button "Identificación" at bounding box center [425, 257] width 292 height 42
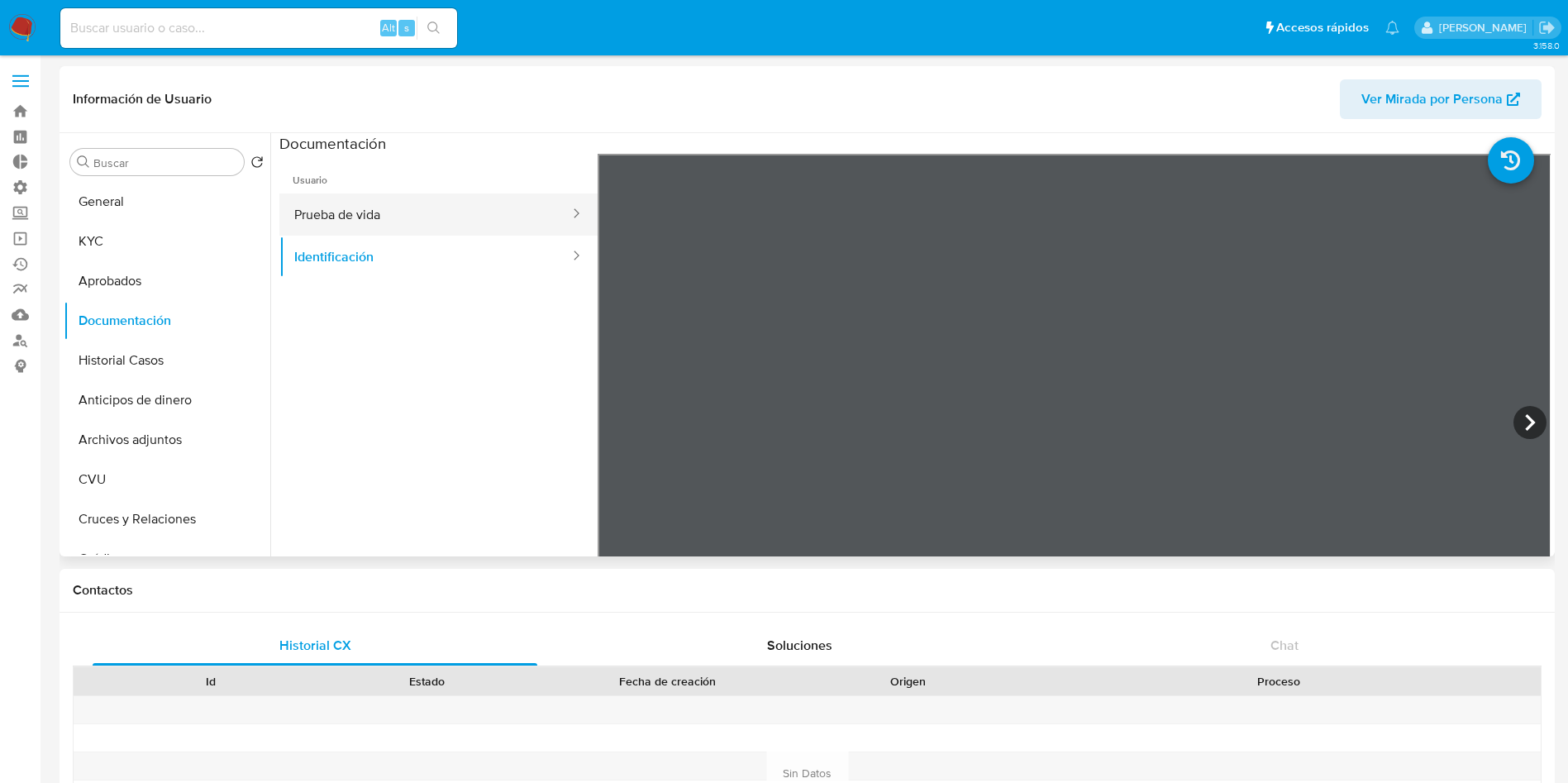
click at [315, 222] on button "Prueba de vida" at bounding box center [425, 214] width 292 height 42
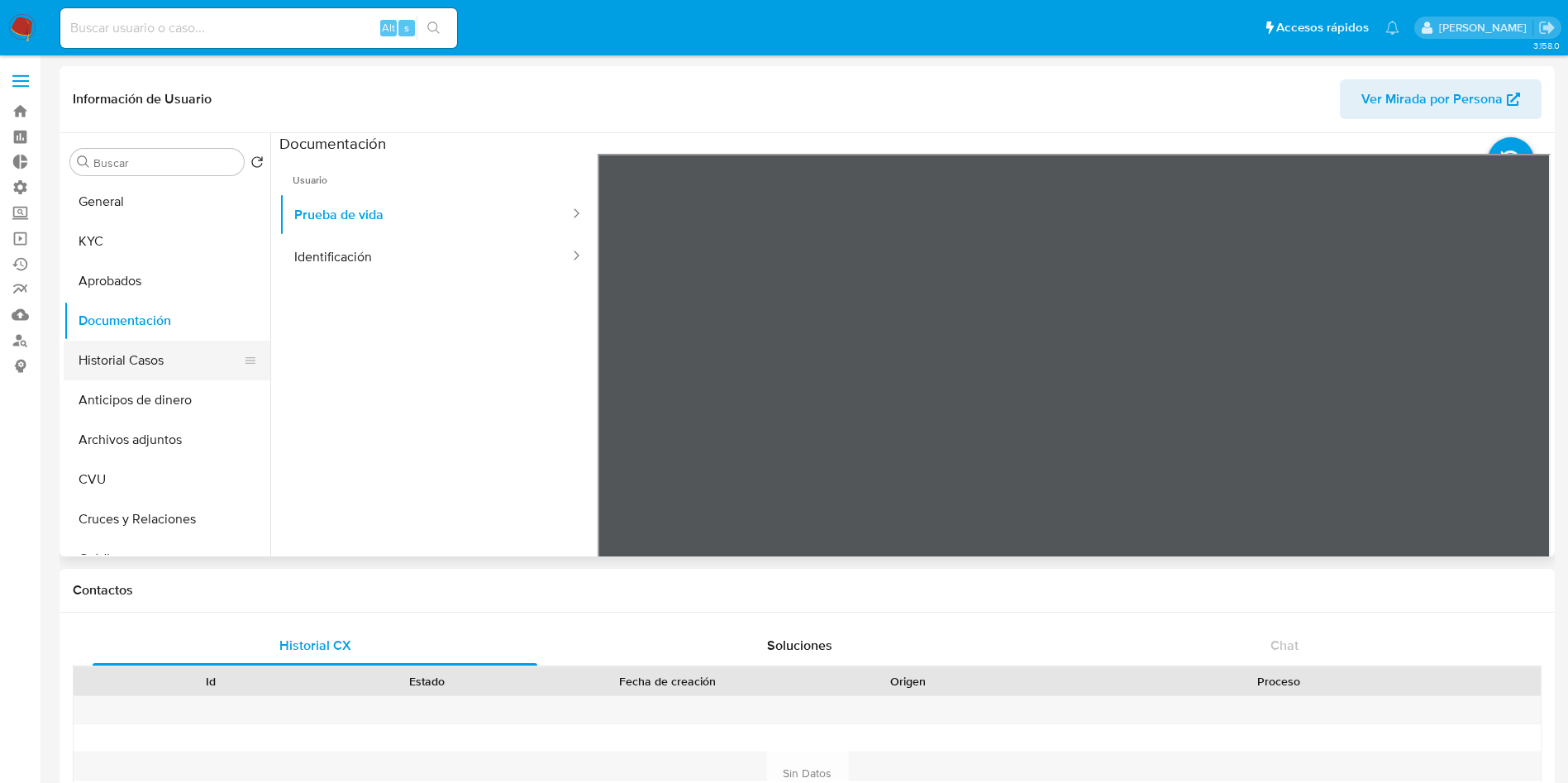
click at [167, 365] on button "Historial Casos" at bounding box center [160, 361] width 194 height 39
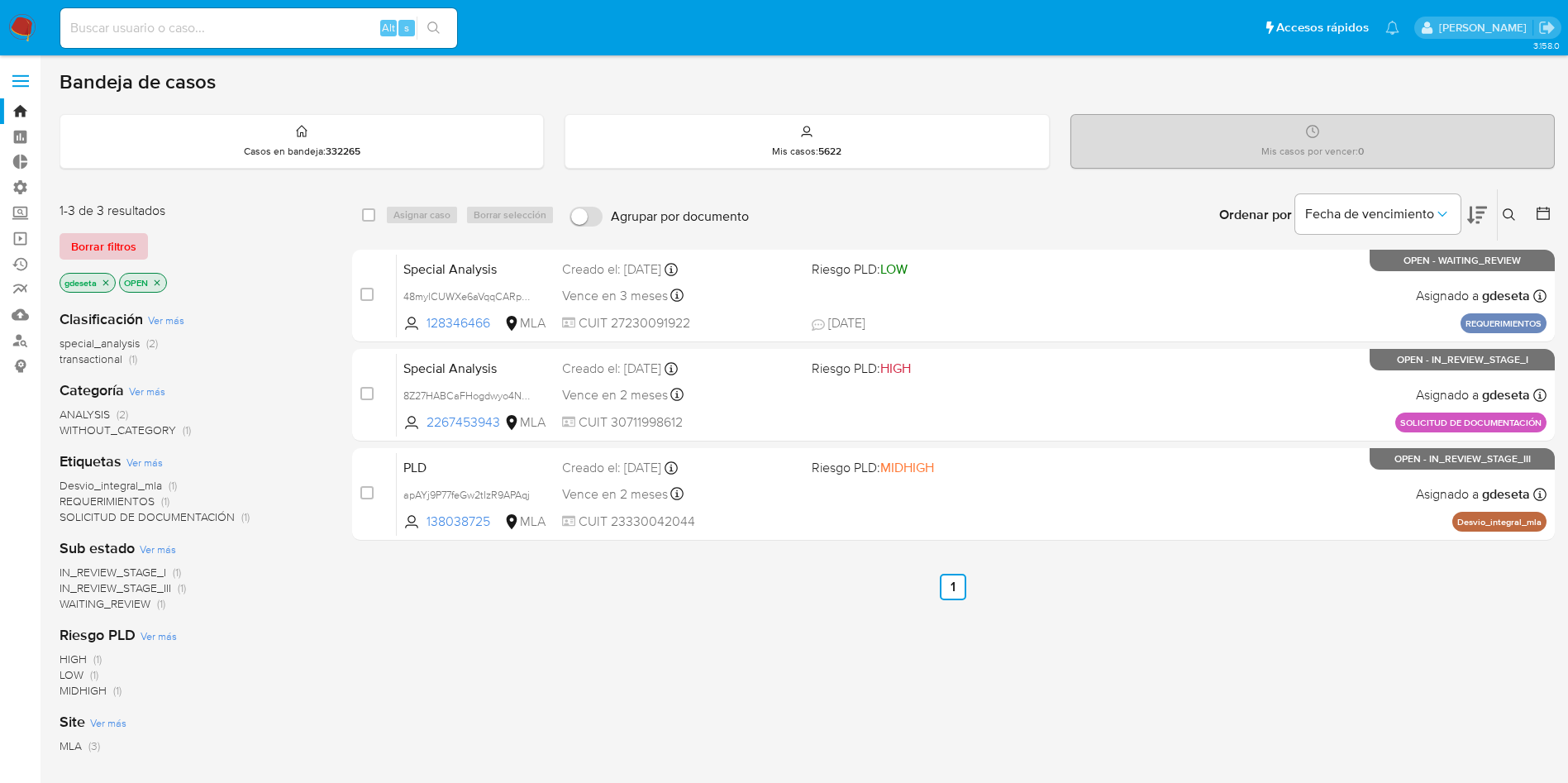
click at [111, 244] on span "Borrar filtros" at bounding box center [104, 246] width 66 height 23
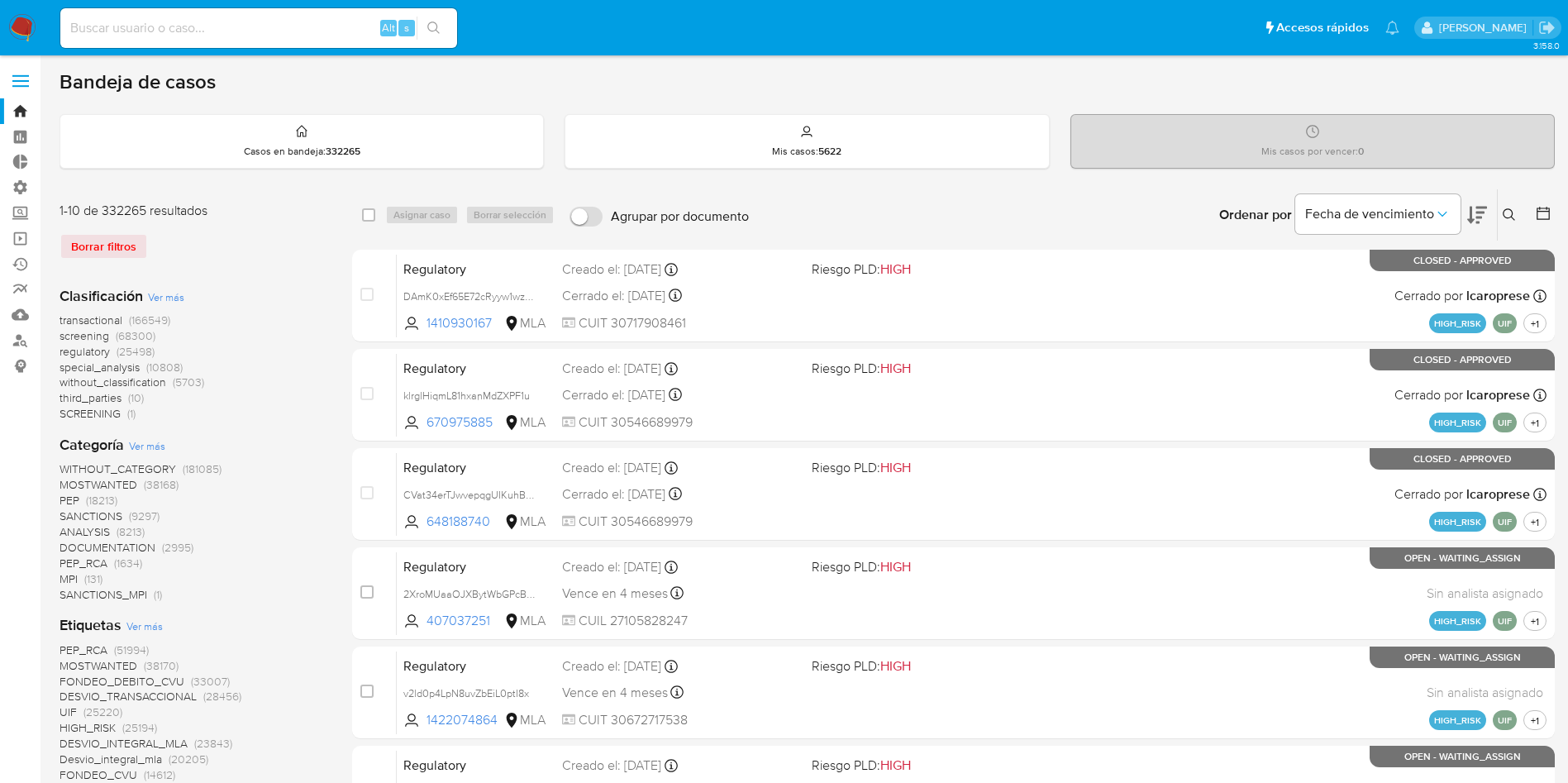
click at [1504, 217] on icon at bounding box center [1509, 215] width 13 height 13
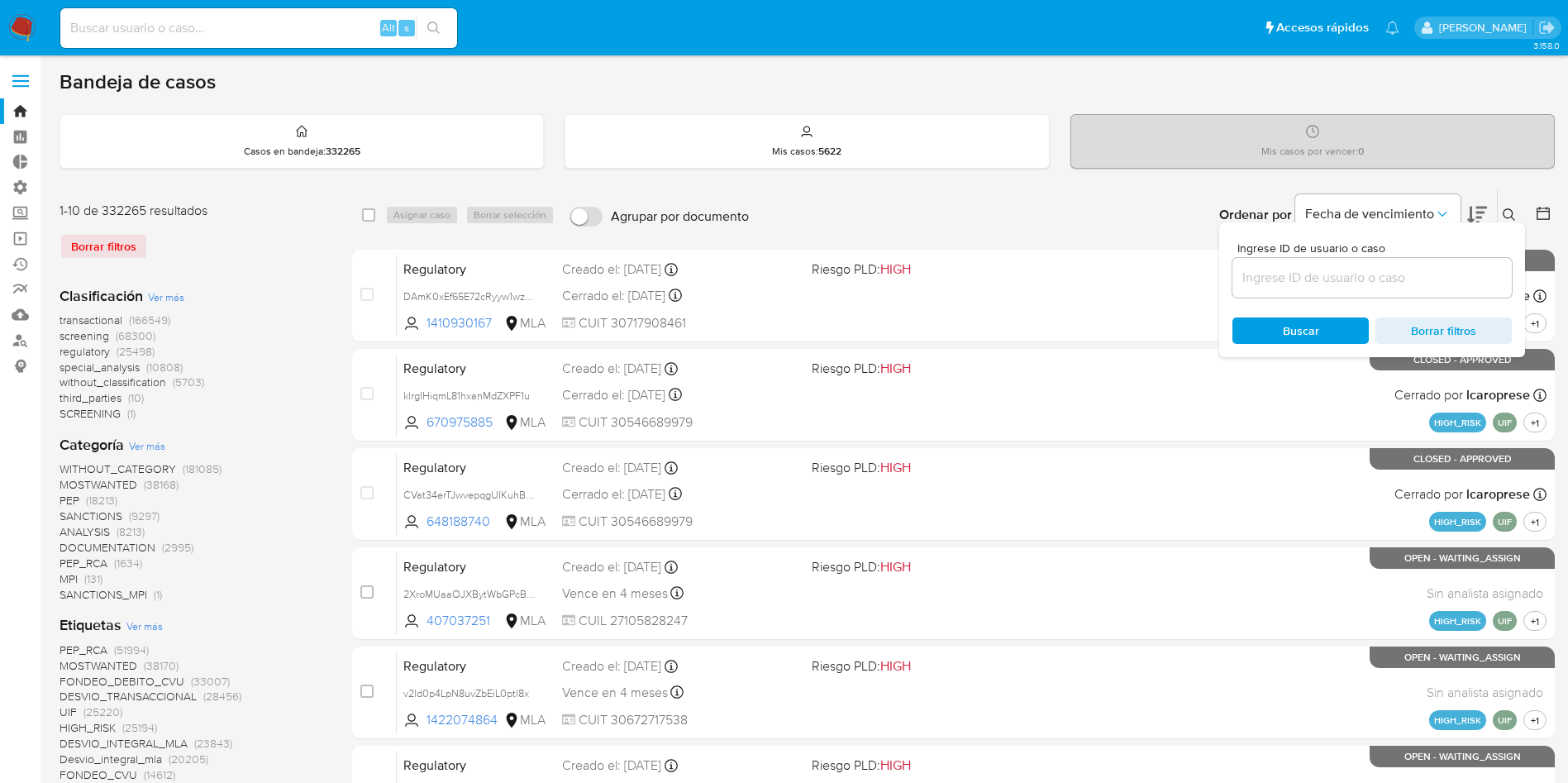
click at [1373, 268] on input at bounding box center [1371, 277] width 279 height 22
type input "WosSq2j6lNhFOQL4j2IwW3iH"
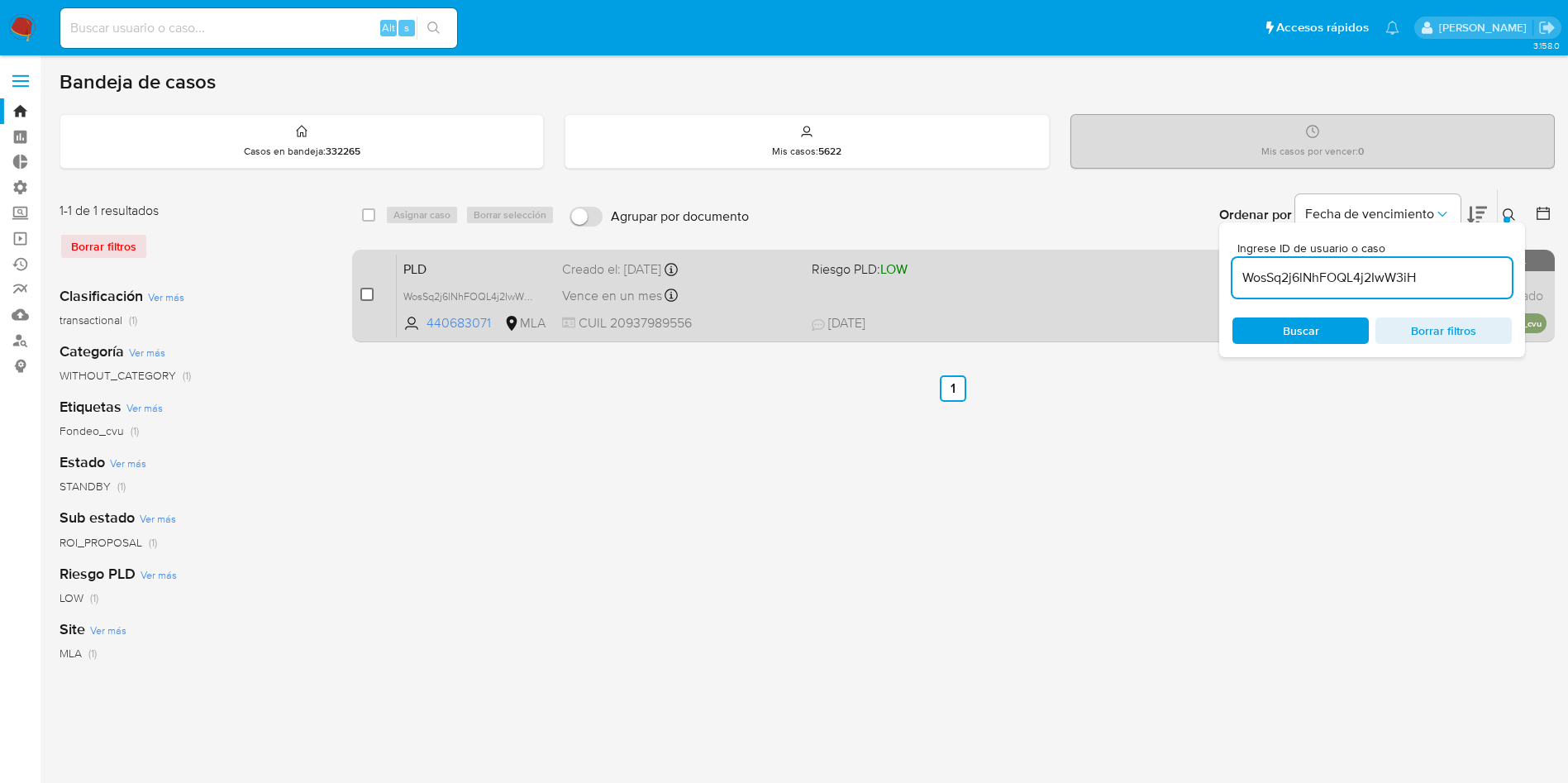
click at [363, 295] on input "checkbox" at bounding box center [367, 294] width 13 height 13
checkbox input "true"
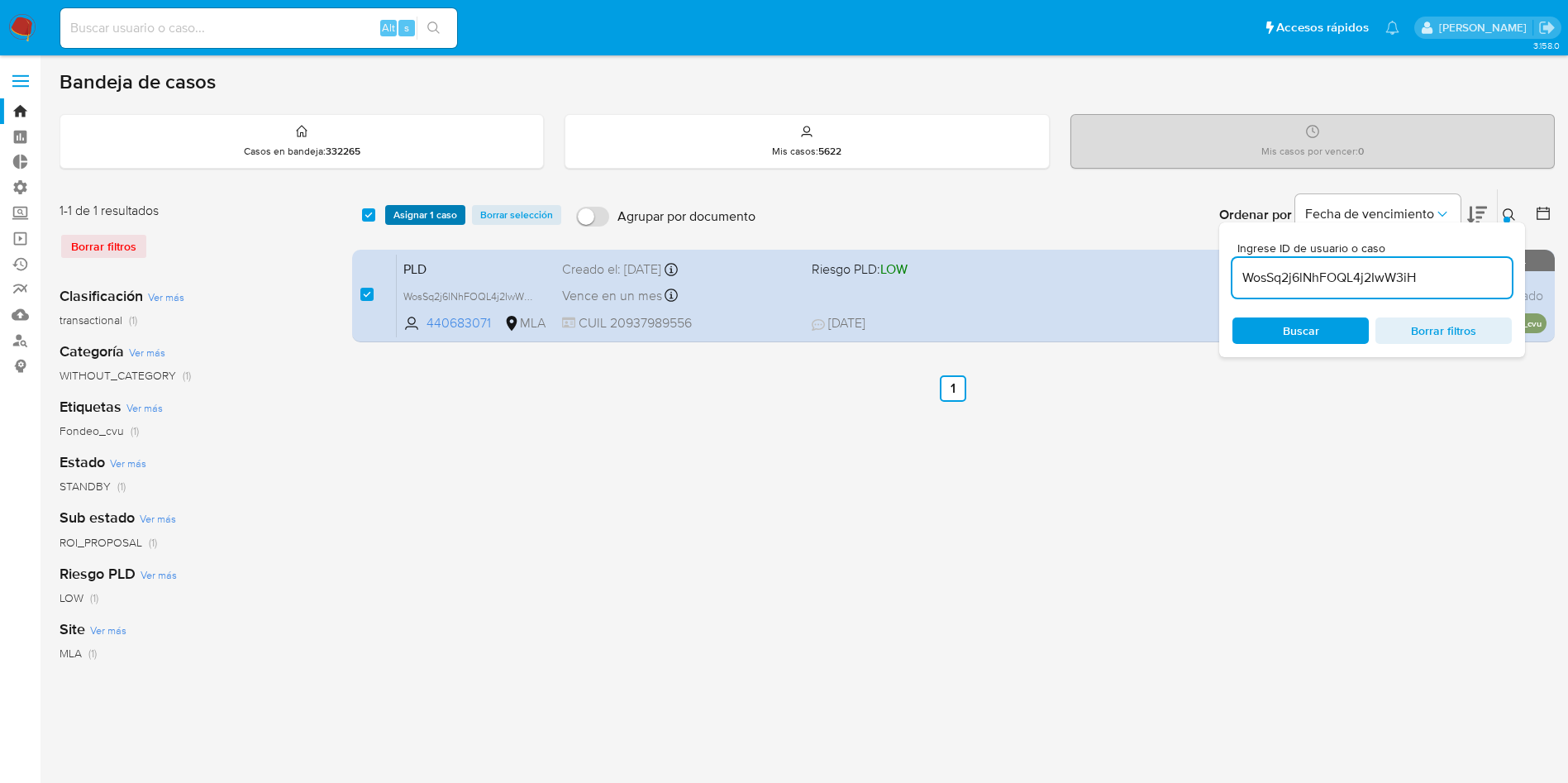
click at [435, 208] on span "Asignar 1 caso" at bounding box center [425, 215] width 64 height 17
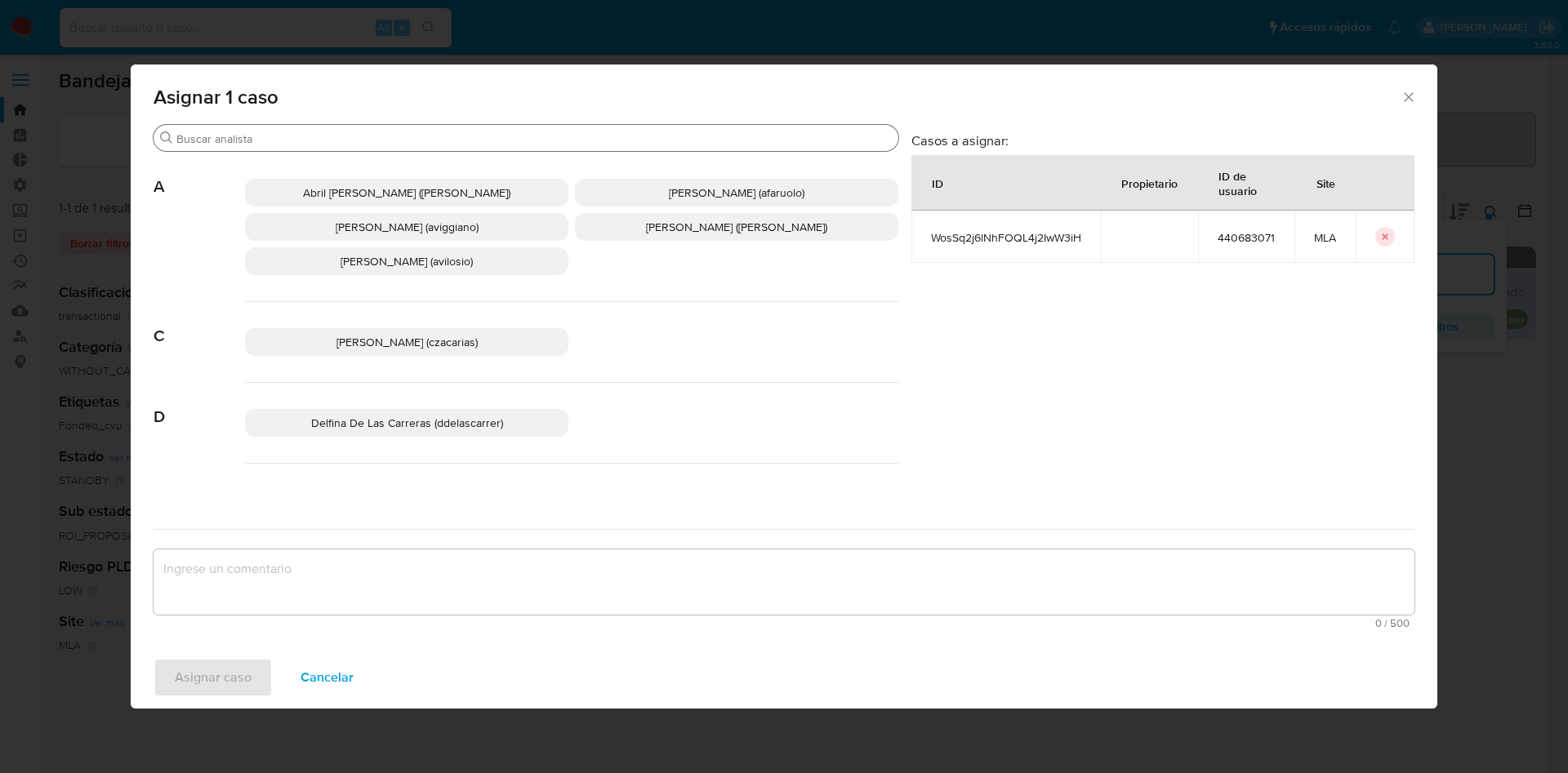
click at [404, 140] on input "Buscar" at bounding box center [534, 139] width 715 height 15
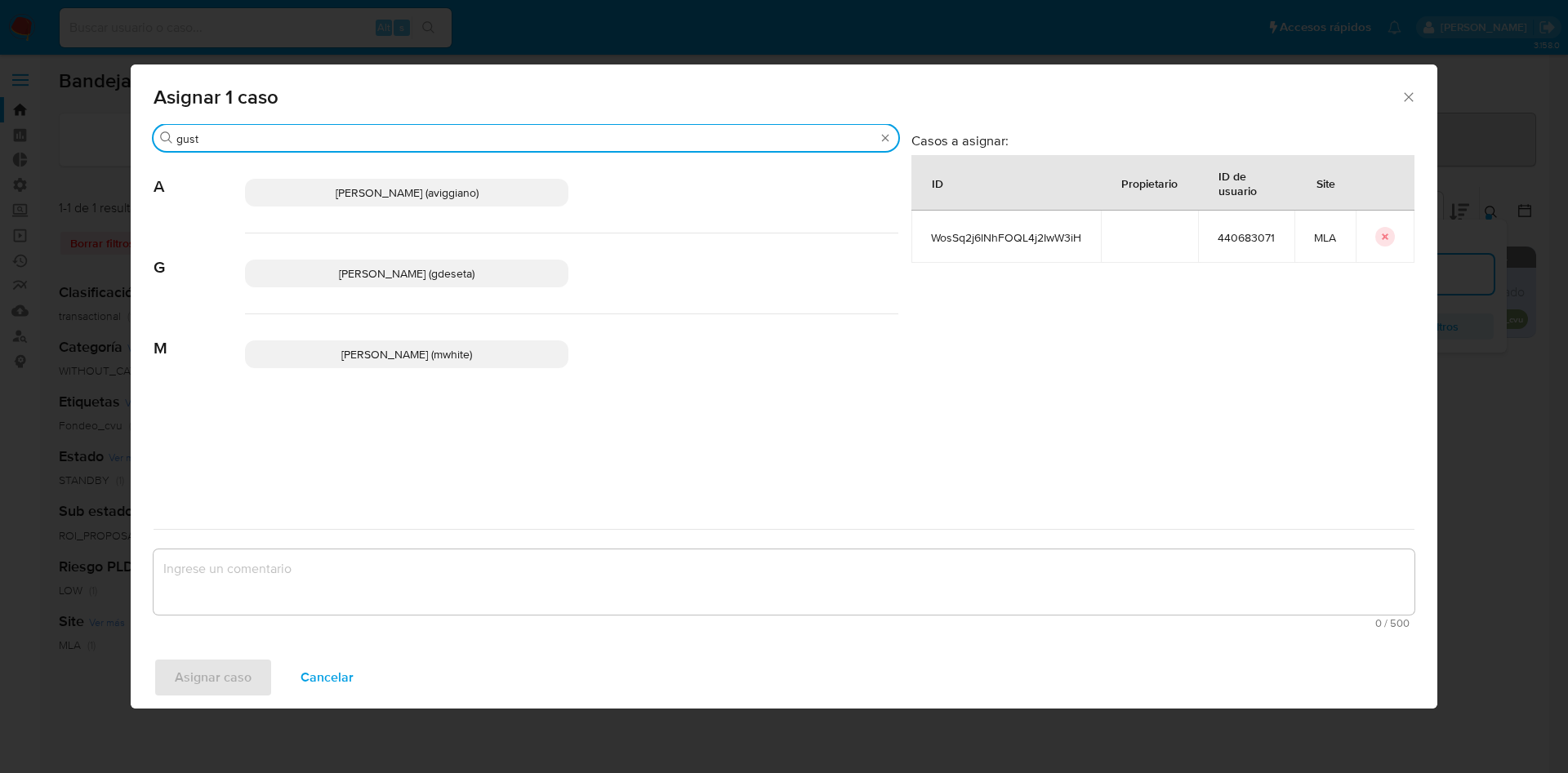
type input "gust"
click at [394, 275] on span "Gustavo Andres De Seta (gdeseta)" at bounding box center [406, 274] width 136 height 17
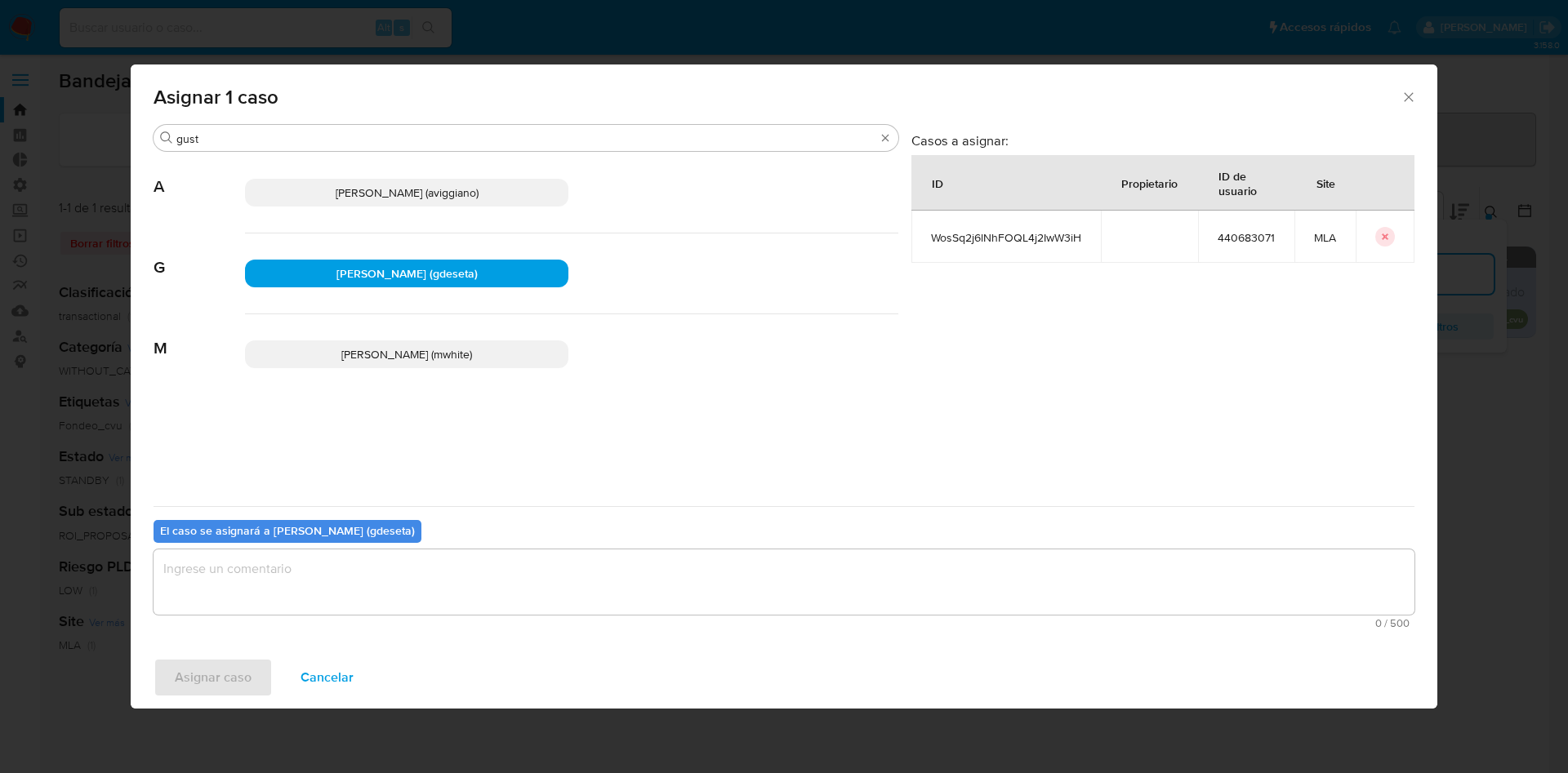
click at [358, 571] on textarea "assign-modal" at bounding box center [784, 582] width 1261 height 66
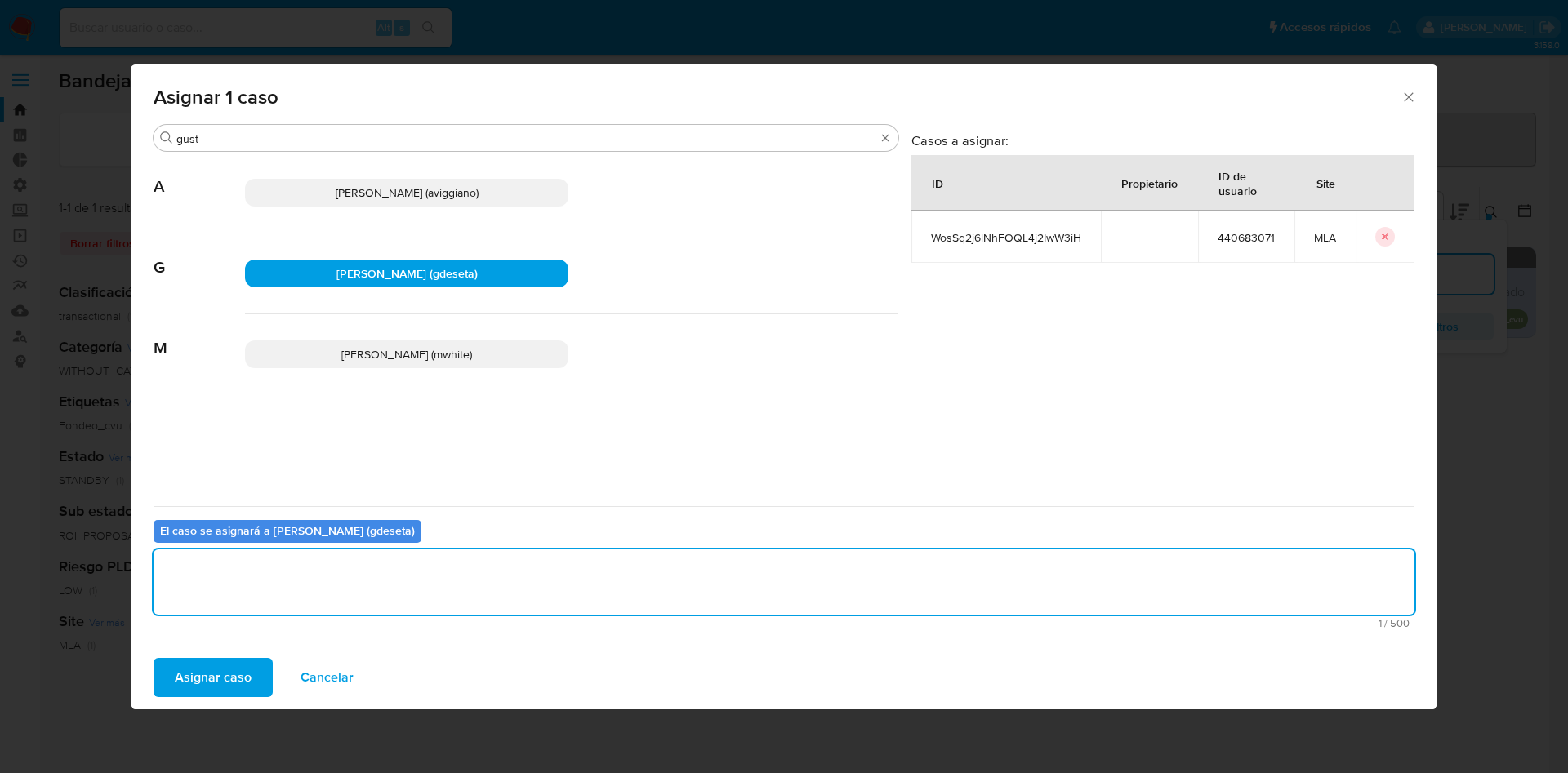
click at [219, 686] on span "Asignar caso" at bounding box center [213, 677] width 77 height 36
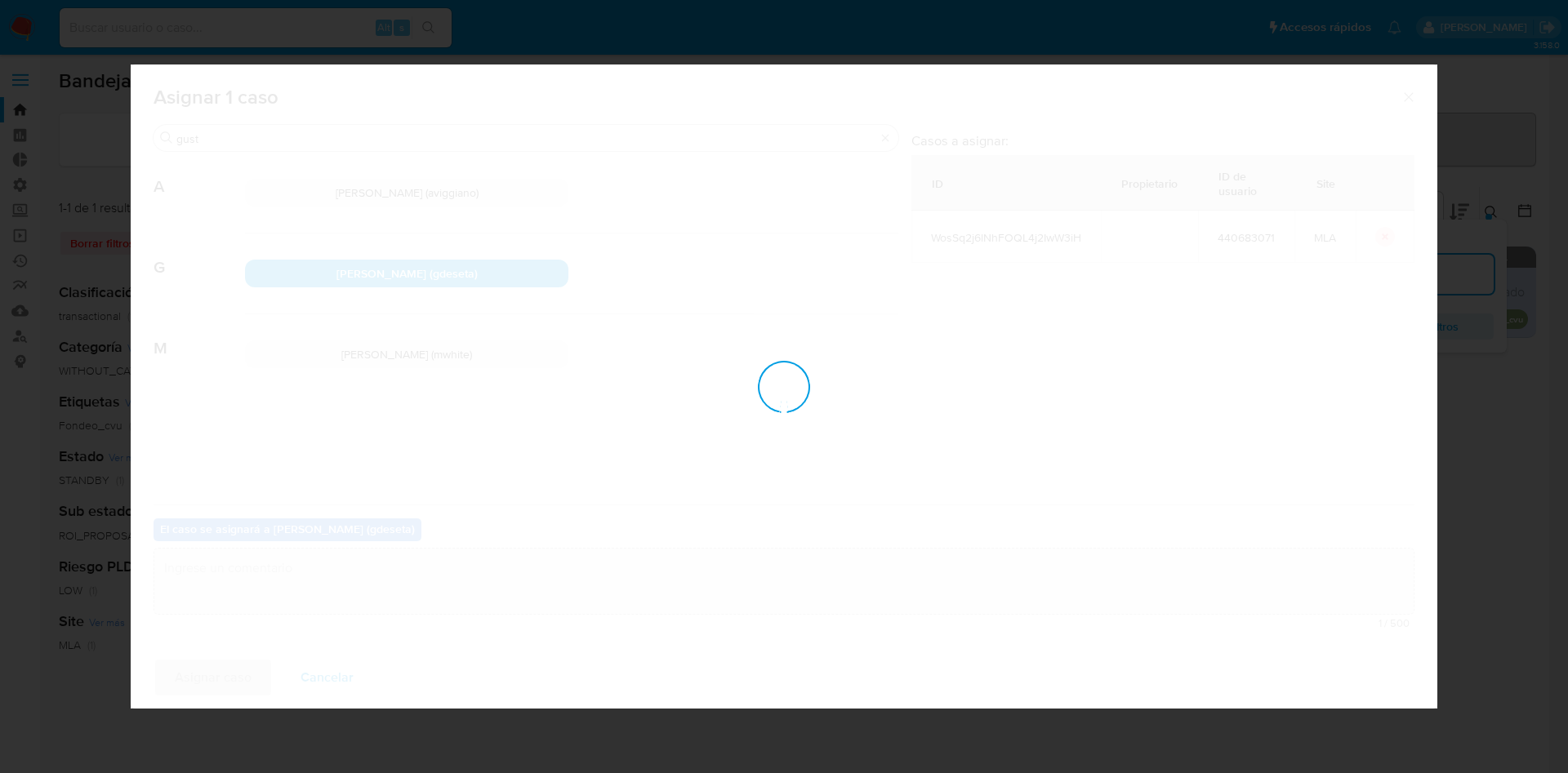
checkbox input "false"
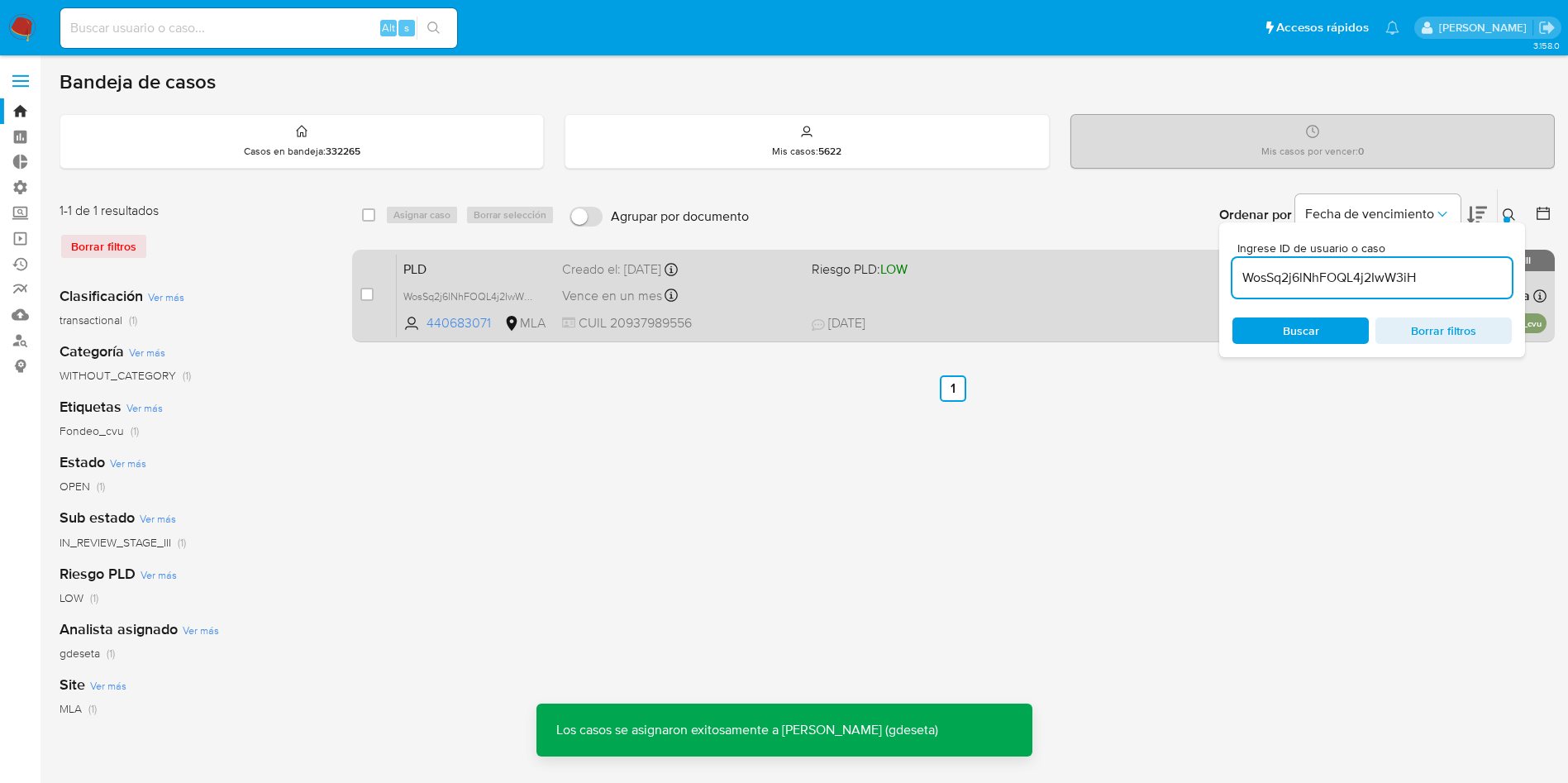
click at [432, 270] on span "PLD" at bounding box center [476, 268] width 145 height 22
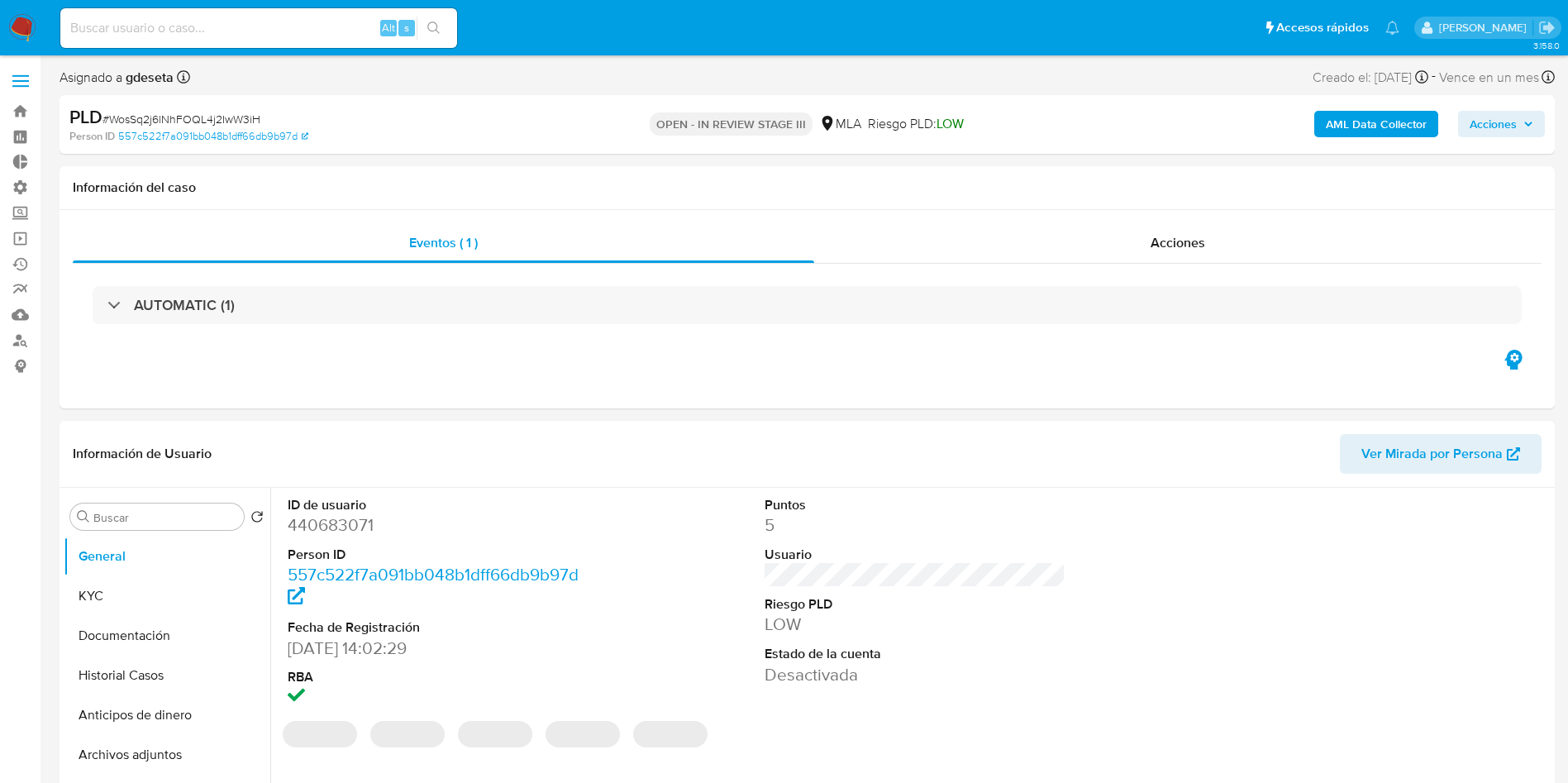
click at [1519, 125] on span "Acciones" at bounding box center [1502, 124] width 64 height 23
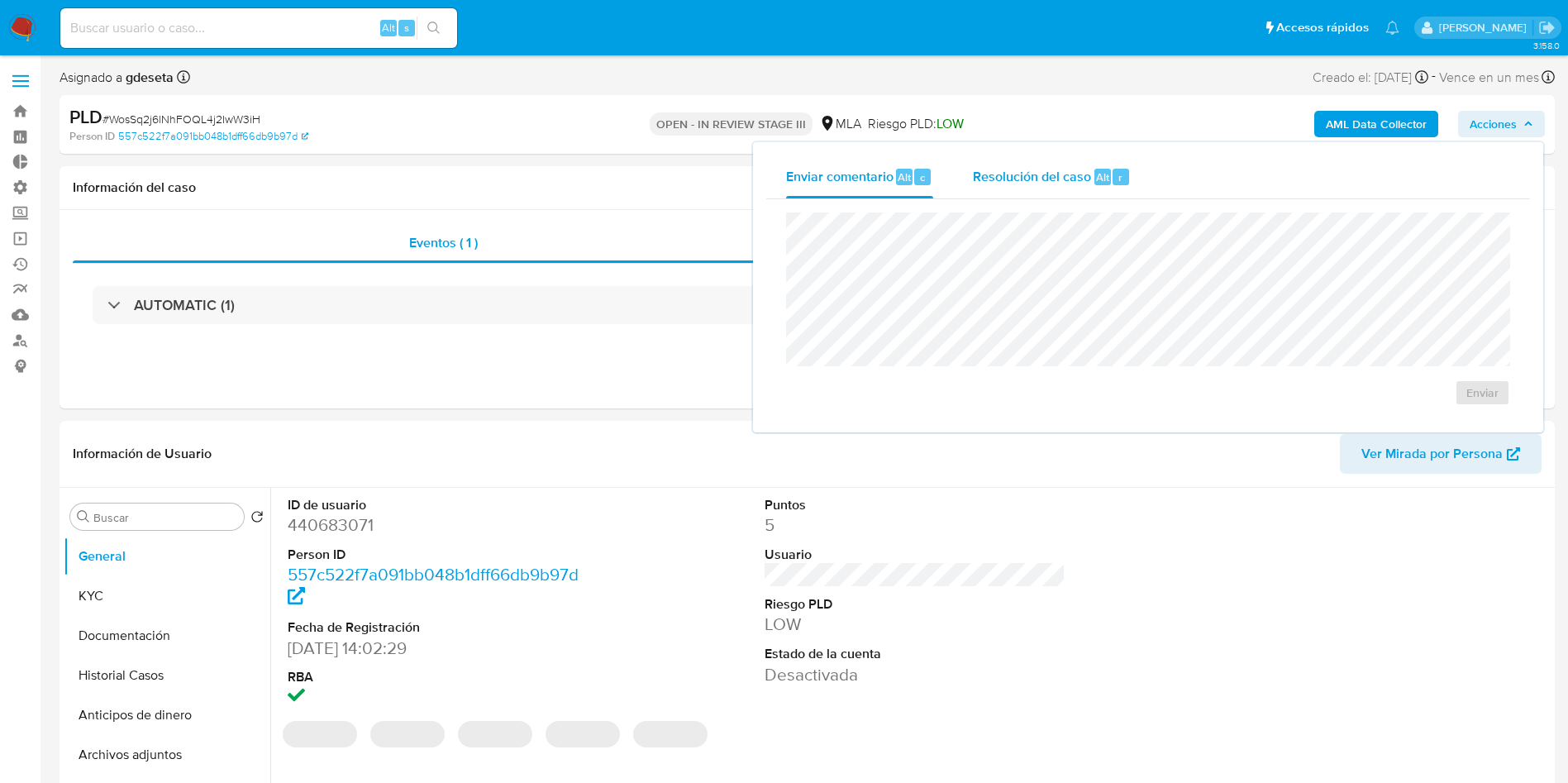
click at [1110, 186] on div "Resolución del caso Alt r" at bounding box center [1051, 177] width 158 height 43
select select "10"
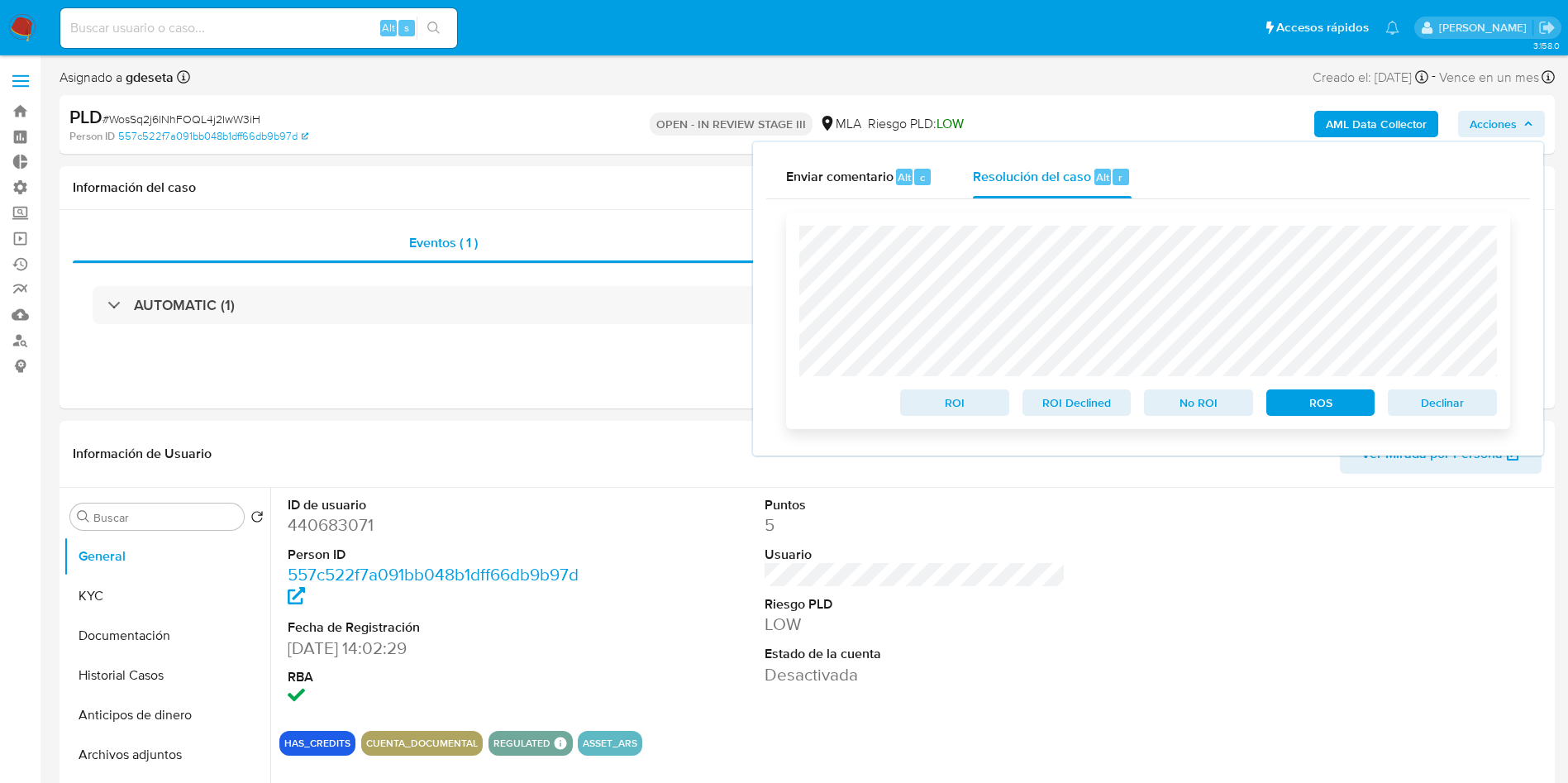
click at [1466, 413] on span "Declinar" at bounding box center [1443, 403] width 86 height 23
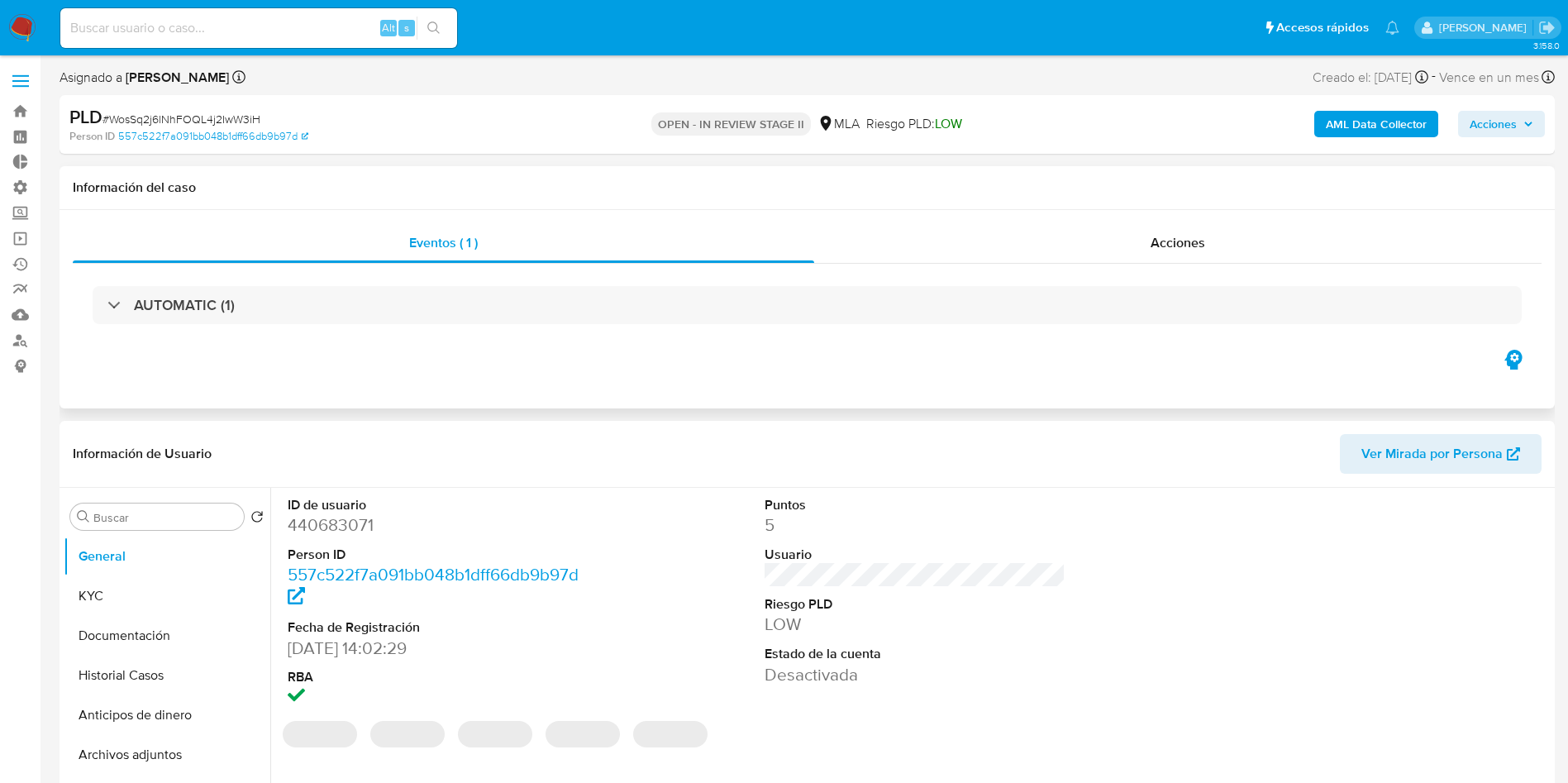
select select "10"
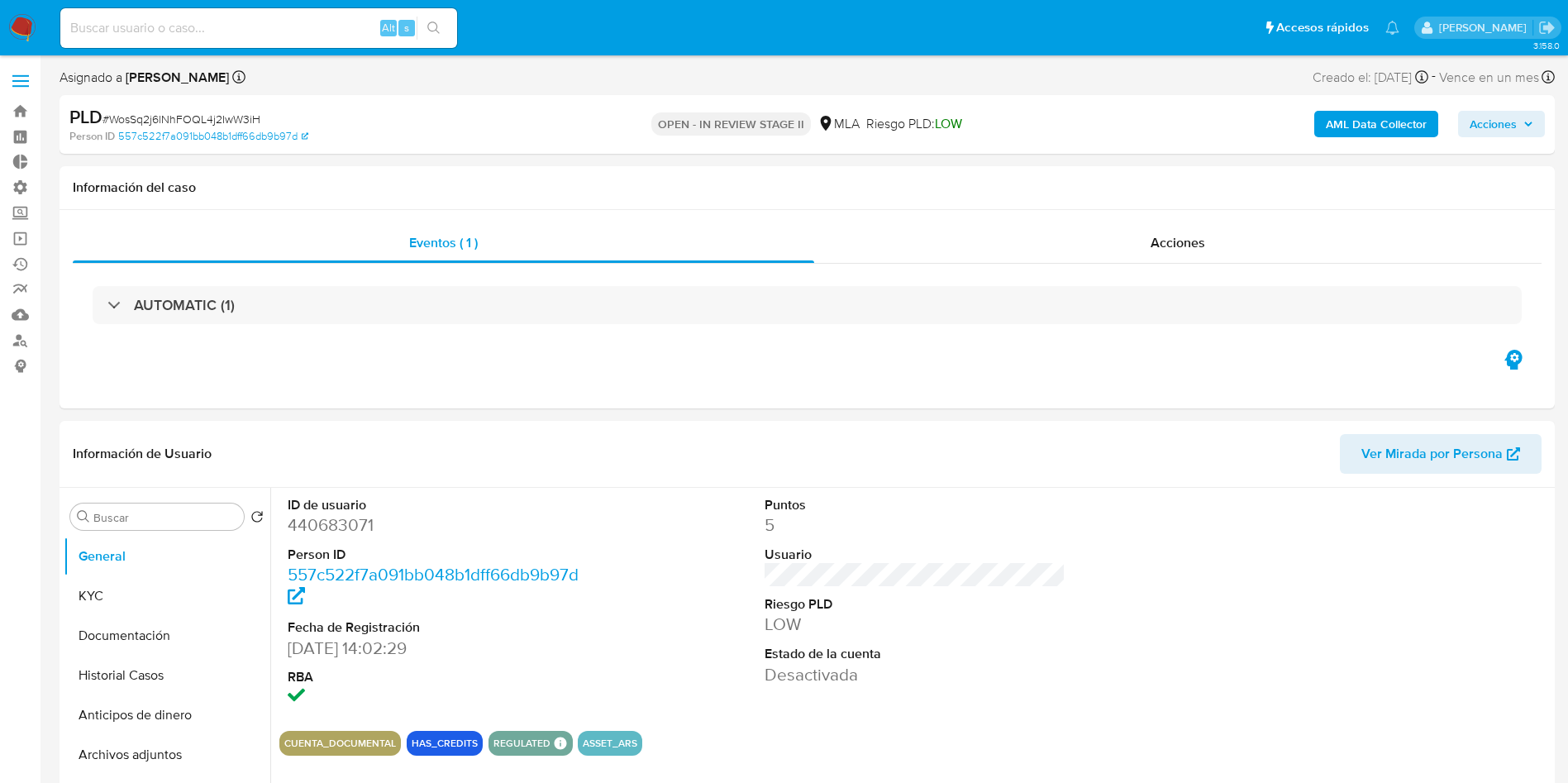
click at [341, 27] on input at bounding box center [258, 28] width 397 height 22
paste input "JNV3oF5qgZCth0RvFE6UpEkN"
type input "JNV3oF5qgZCth0RvFE6UpEkN"
click at [445, 17] on button "search-icon" at bounding box center [433, 28] width 34 height 23
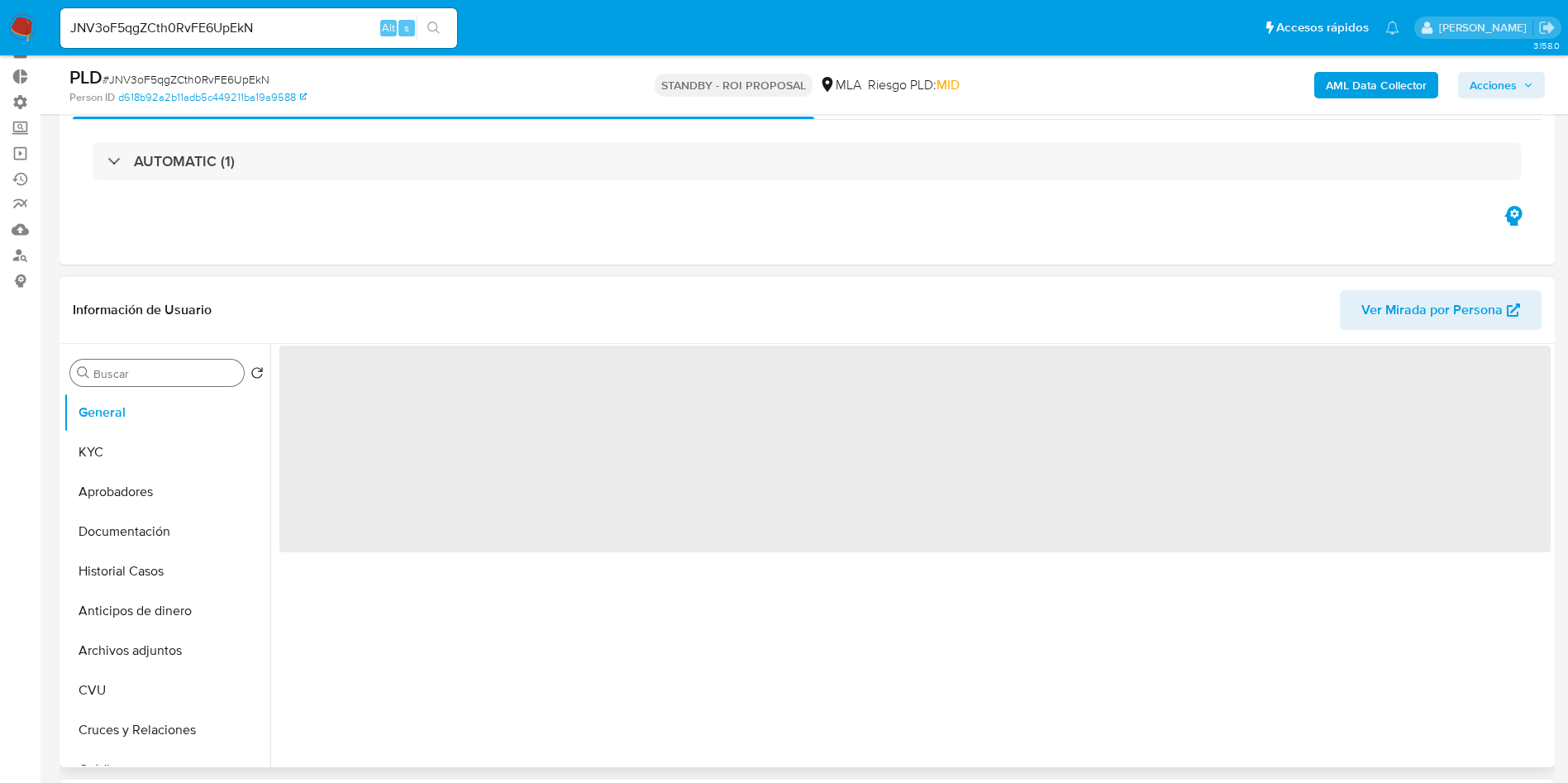
scroll to position [124, 0]
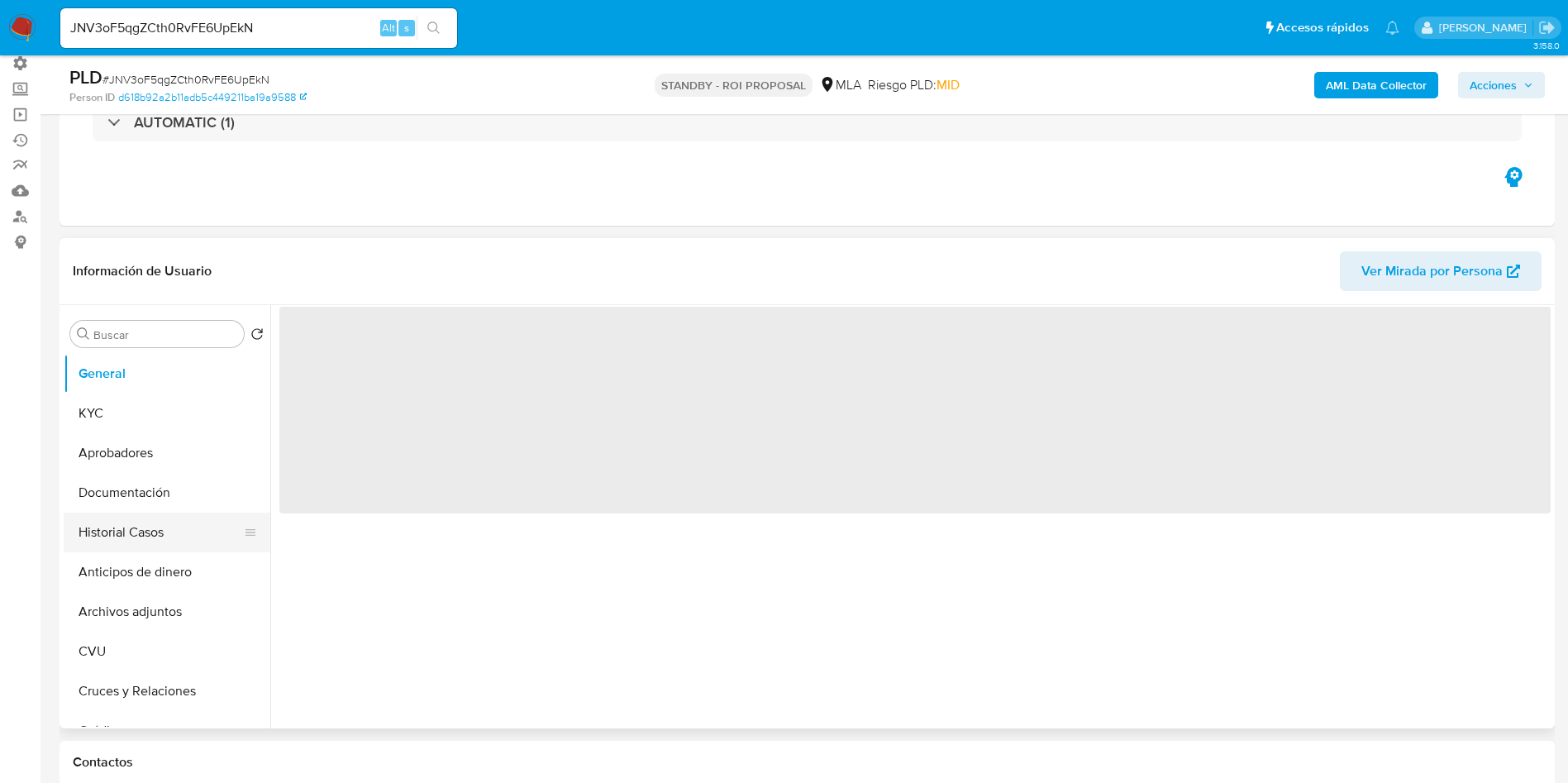
click at [113, 539] on button "Historial Casos" at bounding box center [160, 532] width 194 height 39
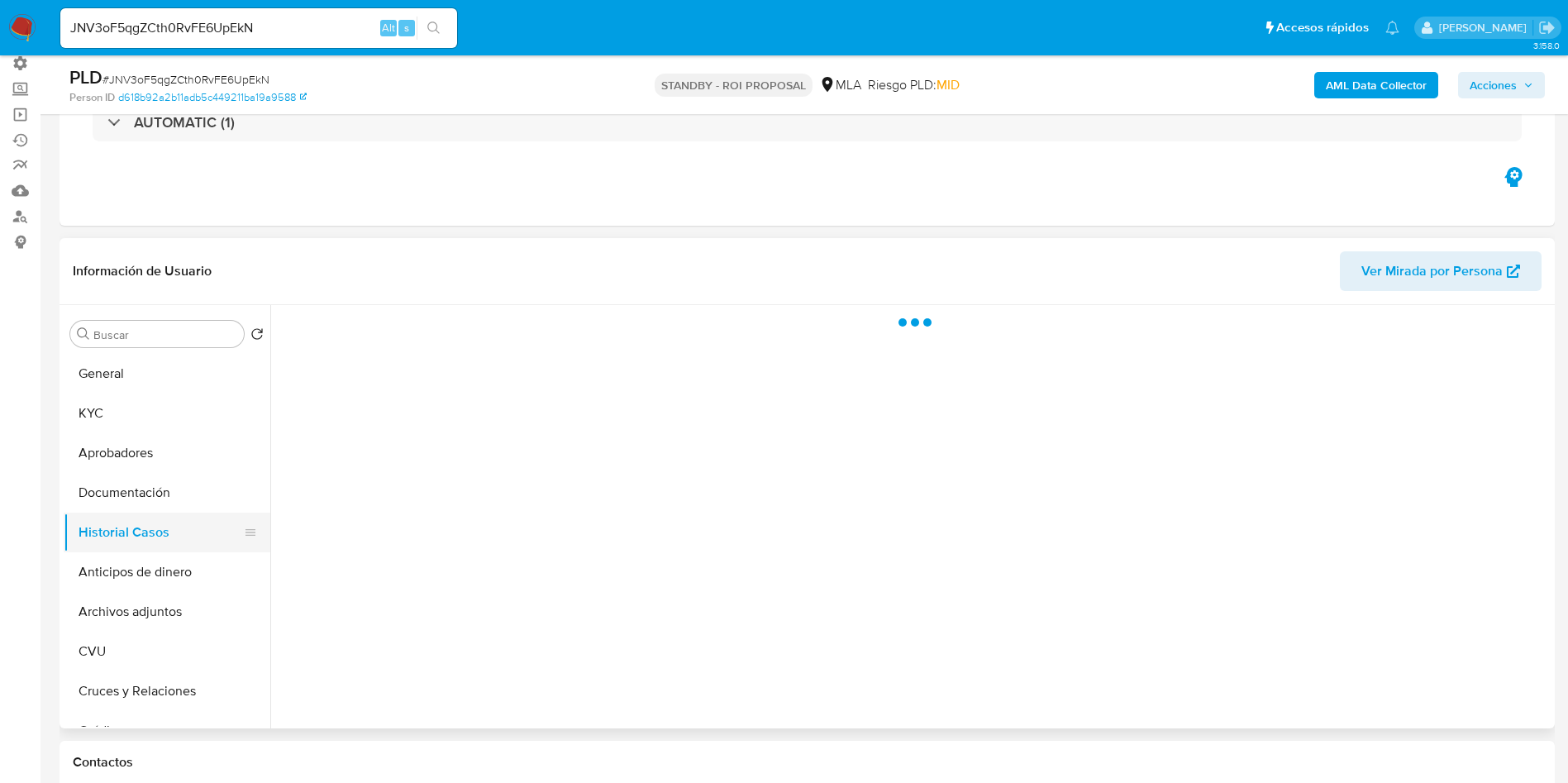
select select "10"
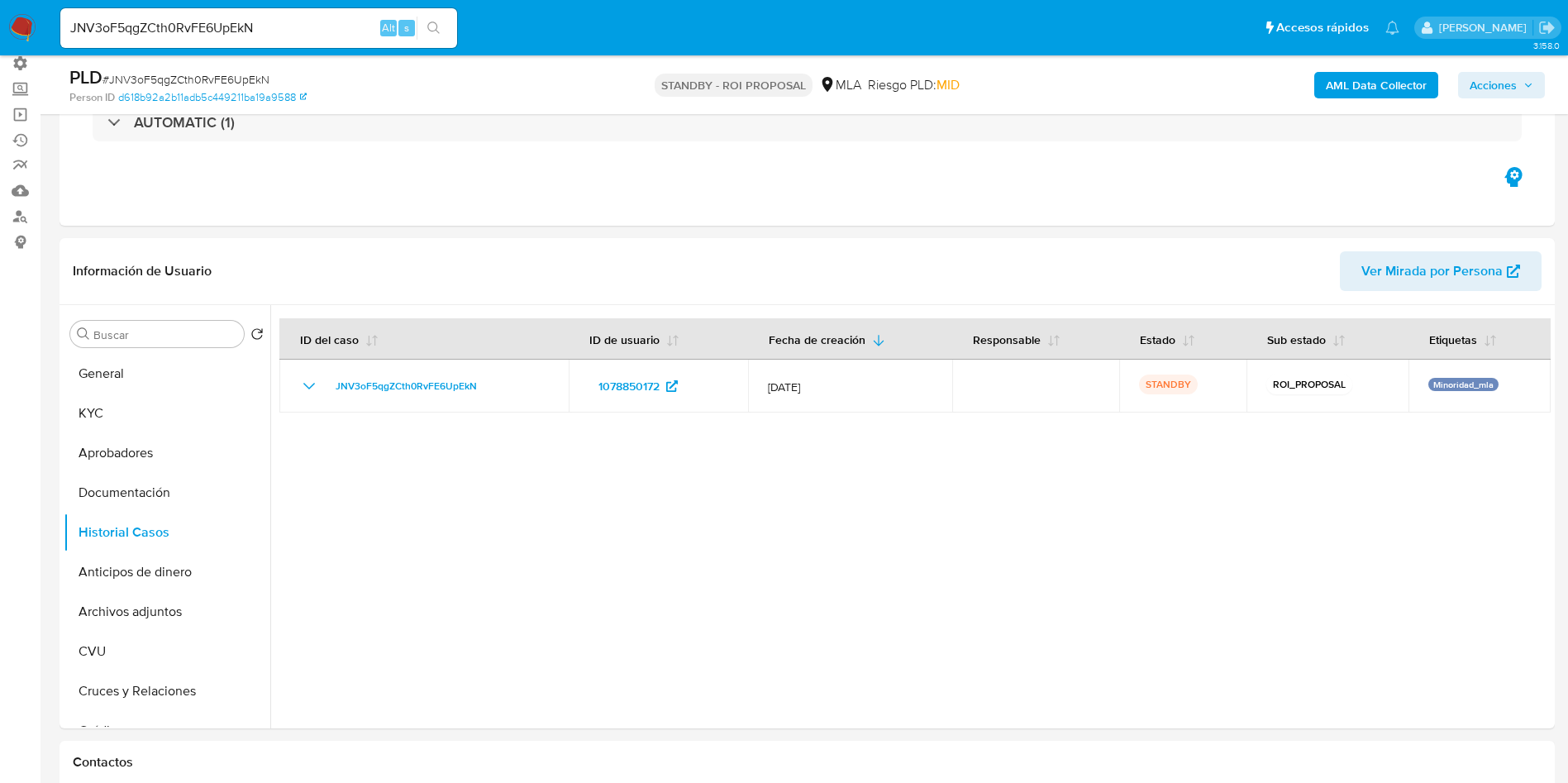
click at [286, 26] on input "JNV3oF5qgZCth0RvFE6UpEkN" at bounding box center [258, 28] width 397 height 22
paste input "Npd1NyDOgLvWZaapr4wCKmUT"
type input "Npd1NyDOgLvWZaapr4wCKmUT"
drag, startPoint x: 440, startPoint y: 26, endPoint x: 418, endPoint y: 0, distance: 34.1
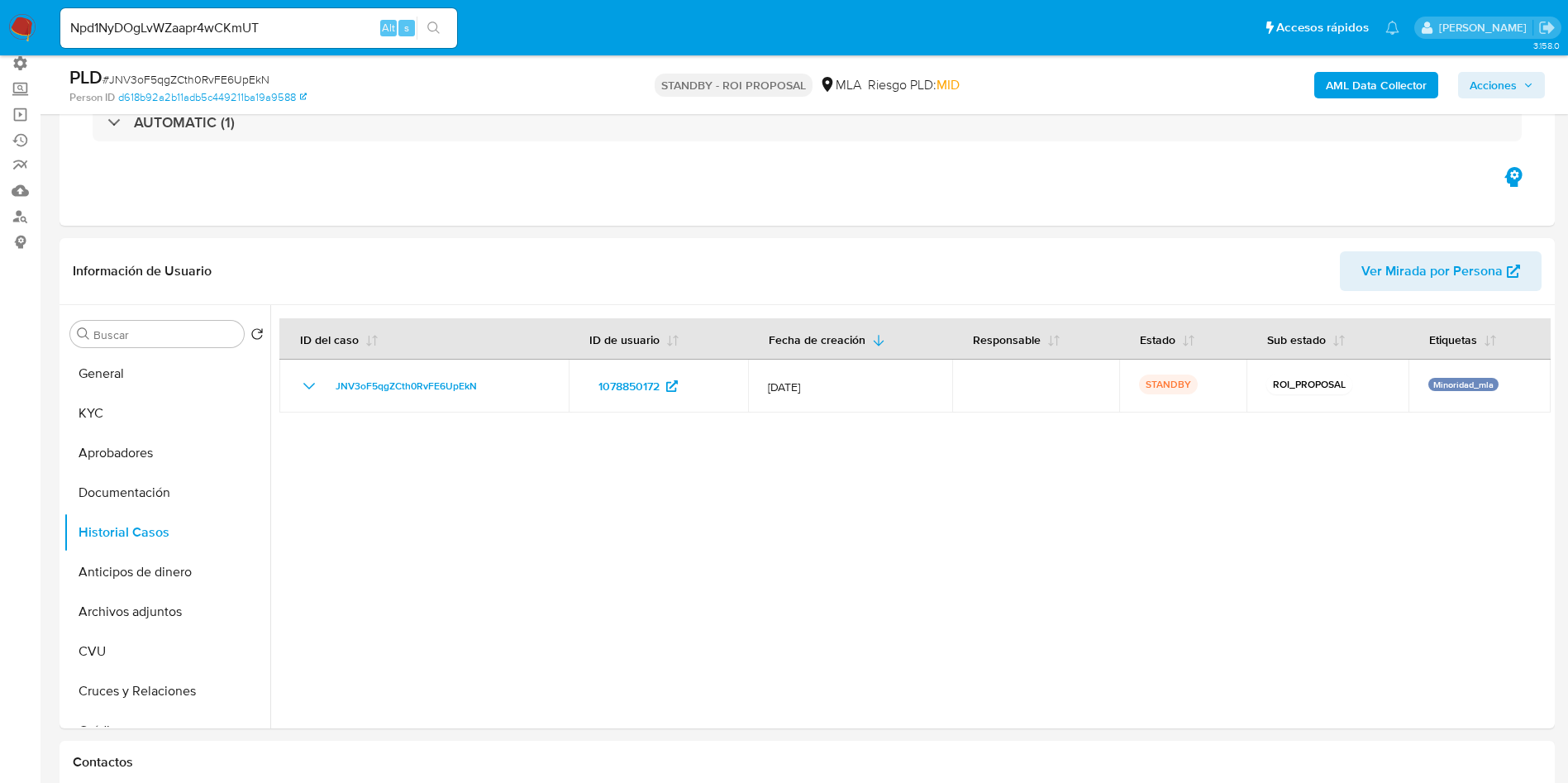
click at [439, 25] on icon "search-icon" at bounding box center [433, 28] width 13 height 13
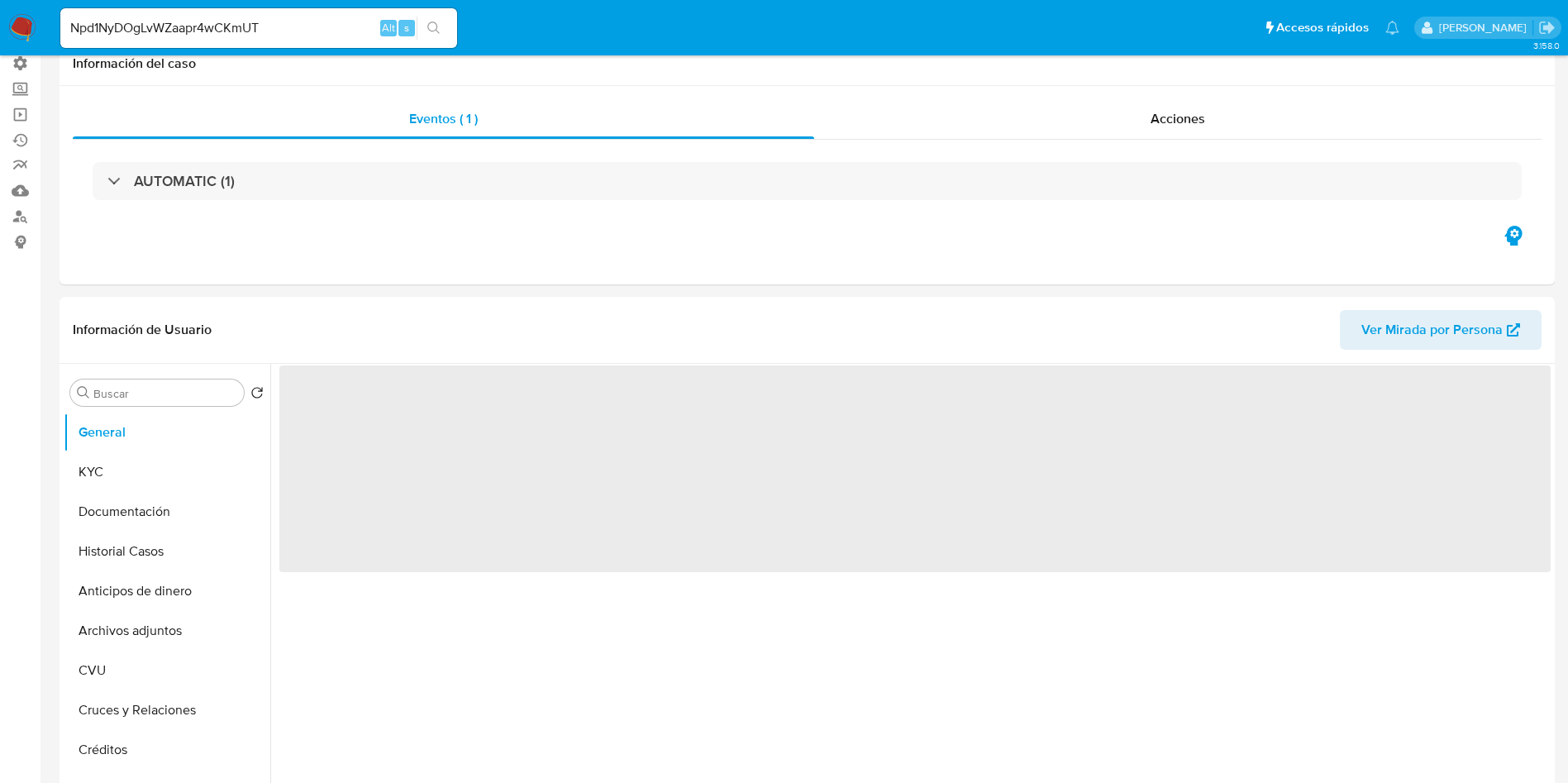
select select "10"
